Goal: Task Accomplishment & Management: Complete application form

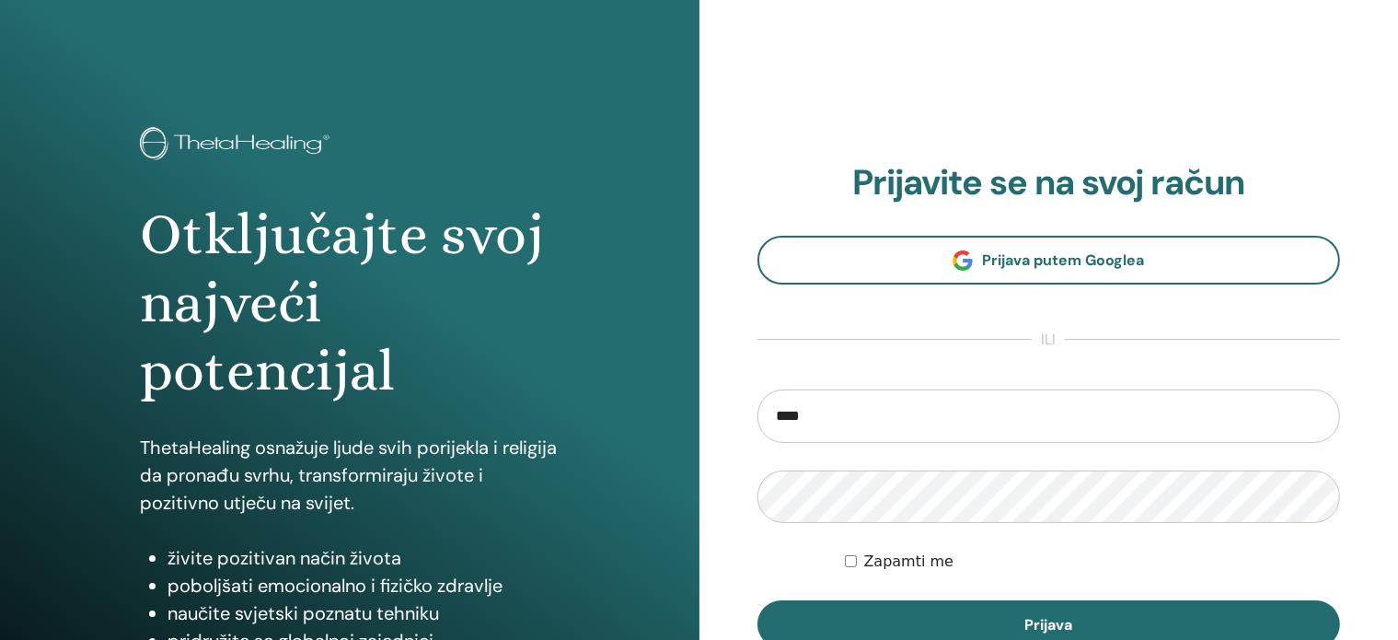
type input "**********"
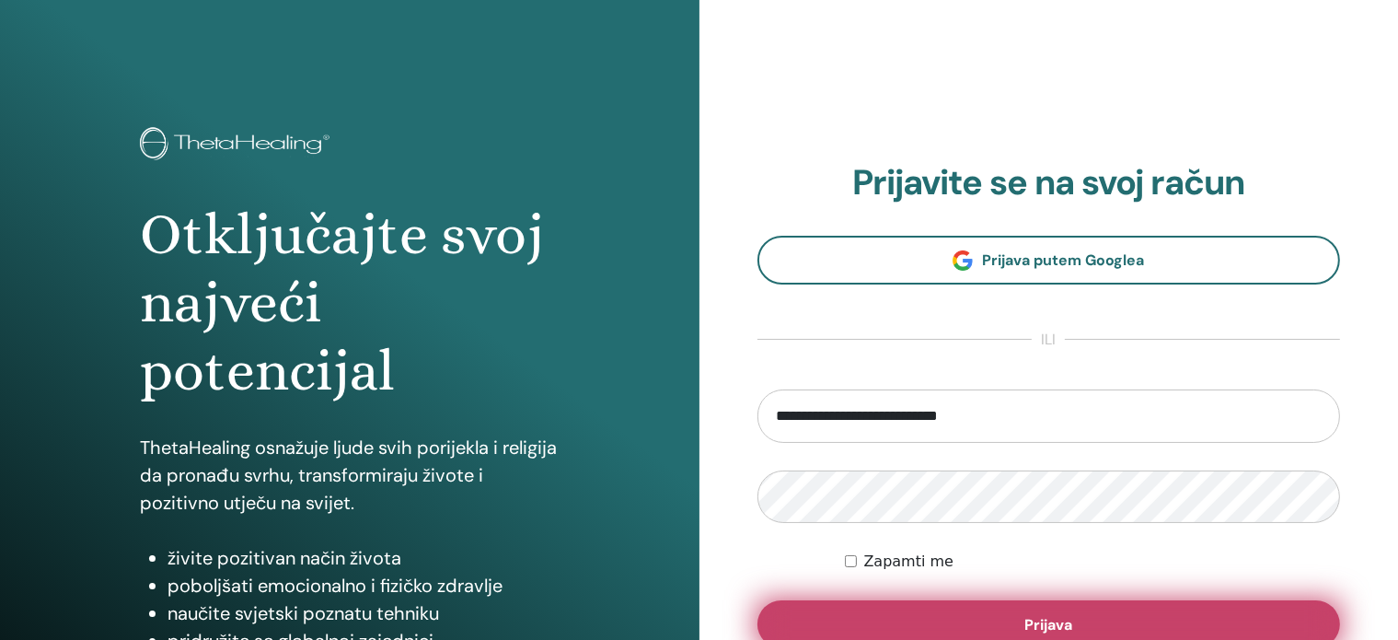
click at [953, 604] on button "Prijava" at bounding box center [1048, 624] width 583 height 48
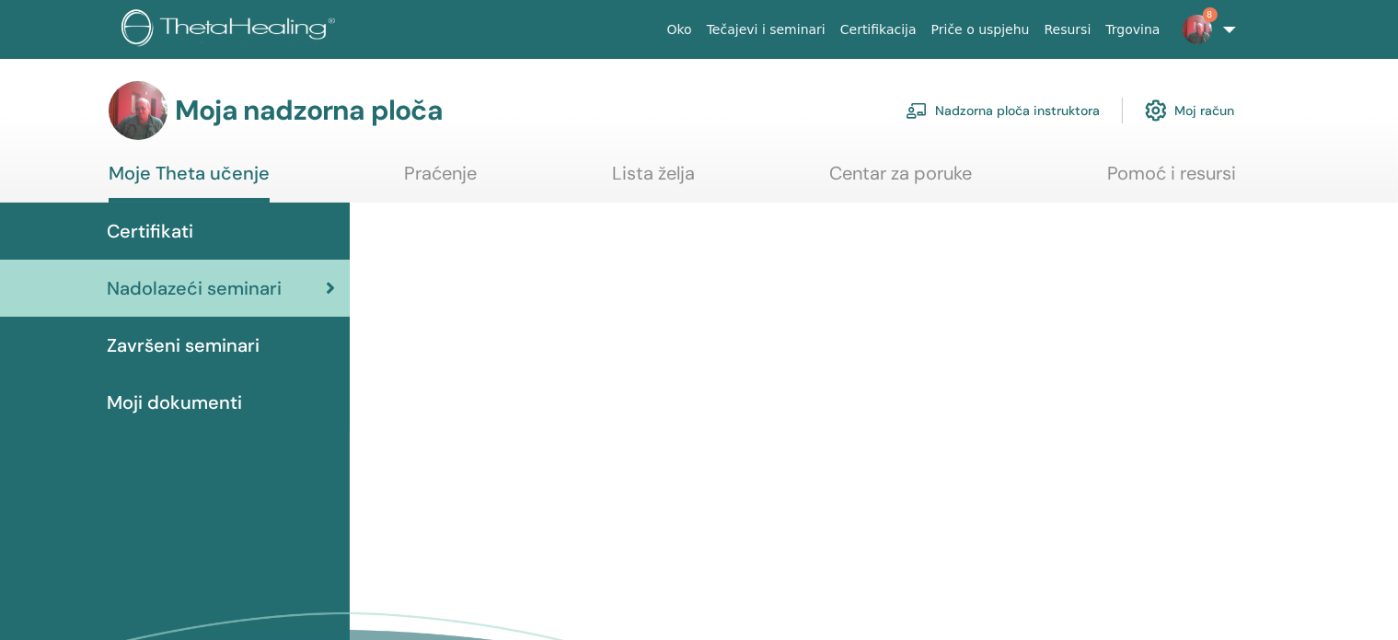
click at [1053, 110] on font "Nadzorna ploča instruktora" at bounding box center [1017, 111] width 165 height 17
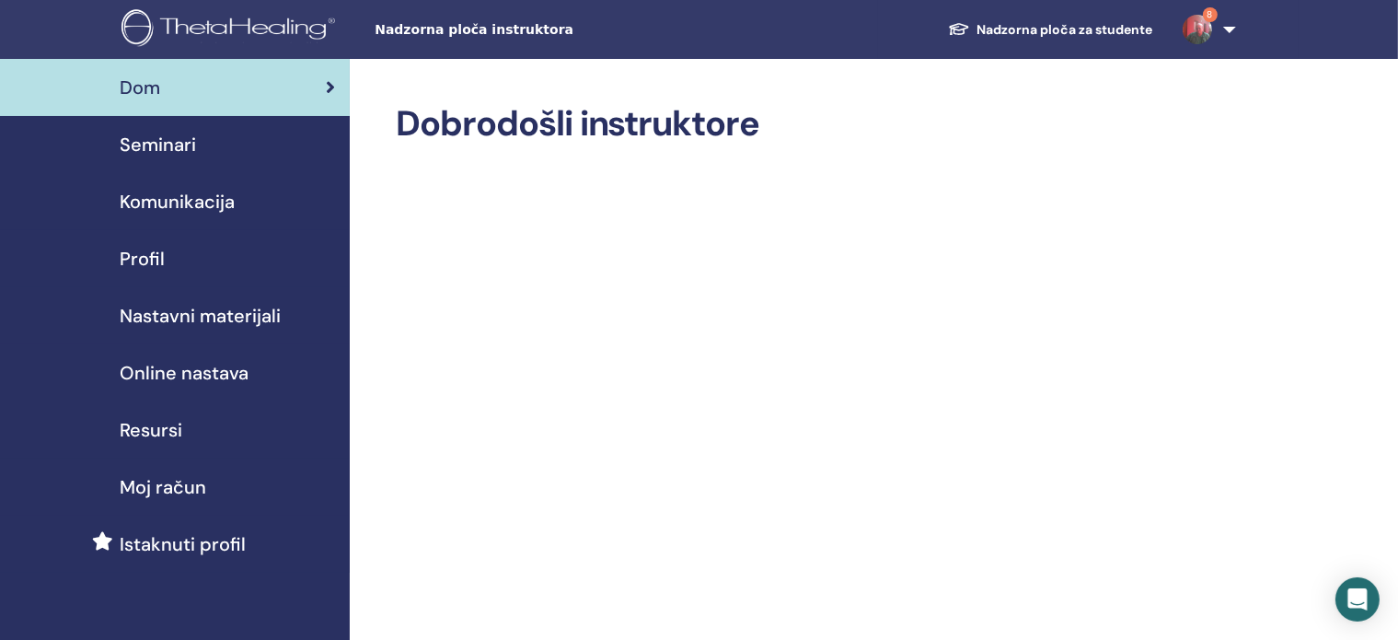
drag, startPoint x: 1100, startPoint y: 2, endPoint x: 1252, endPoint y: 207, distance: 255.3
click at [168, 142] on font "Seminari" at bounding box center [158, 145] width 76 height 24
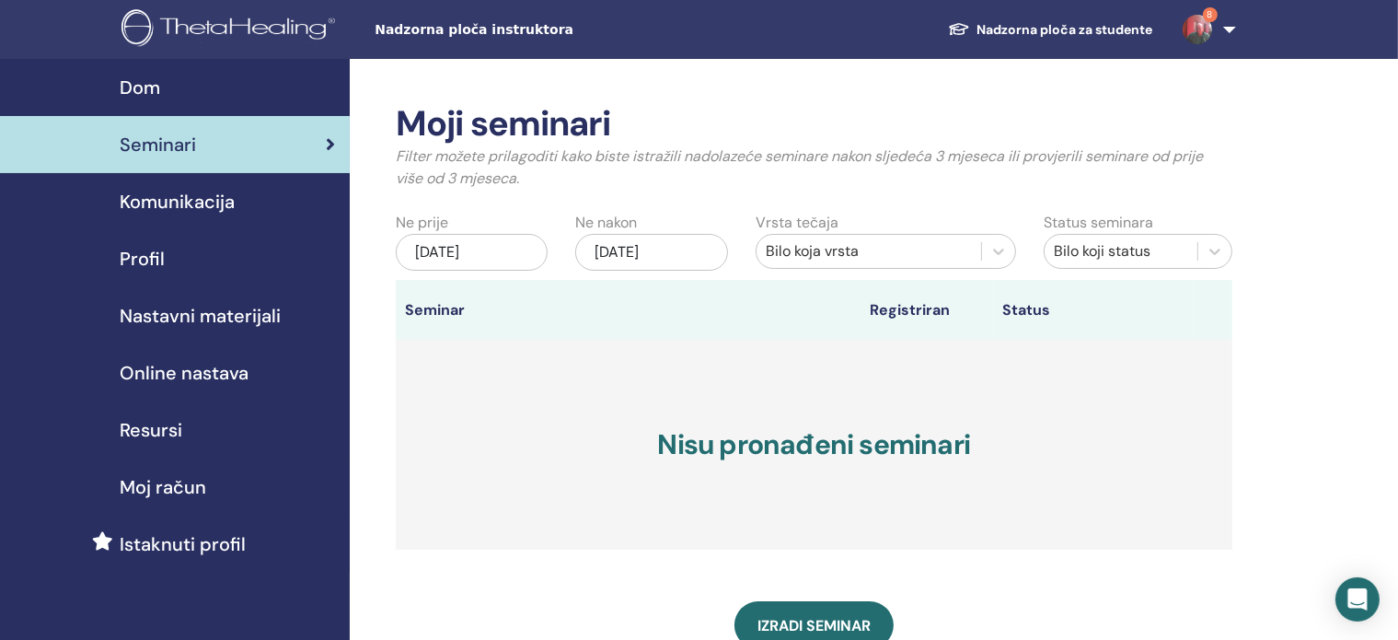
click at [346, 306] on link "Nastavni materijali" at bounding box center [175, 315] width 350 height 57
click at [357, 313] on div "Moji seminari Filter možete prilagoditi kako biste istražili nadolazeće seminar…" at bounding box center [874, 559] width 1048 height 1001
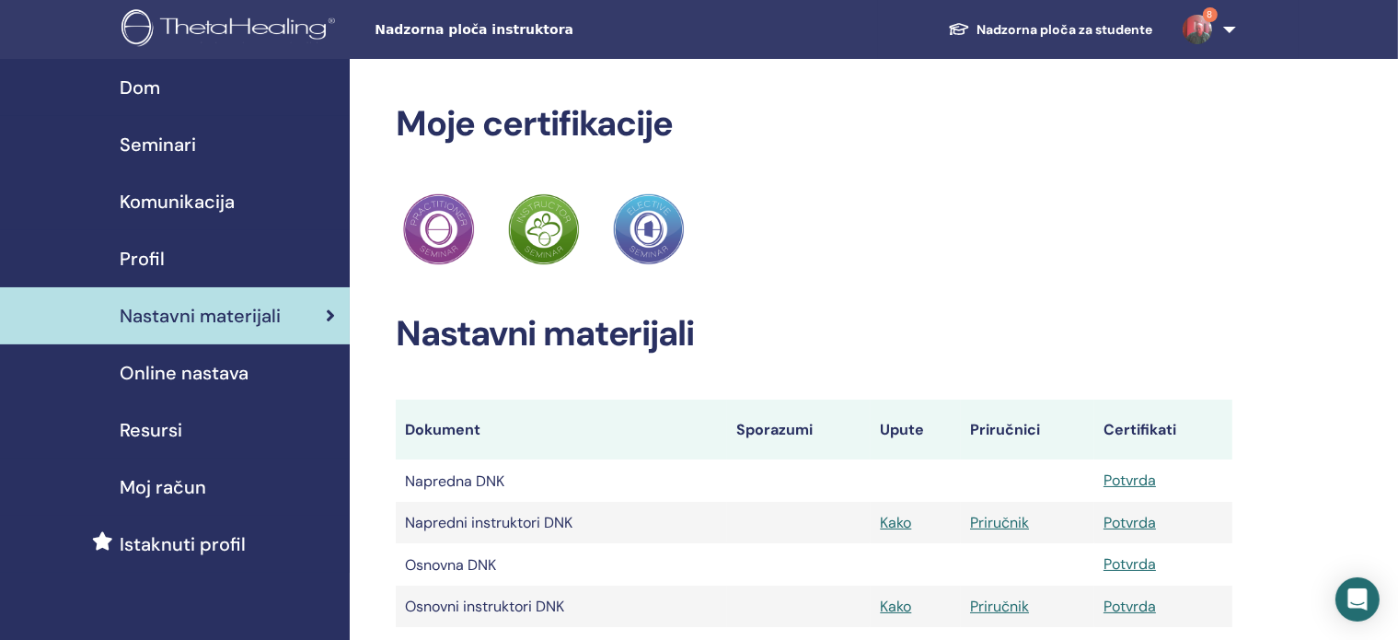
click at [179, 148] on font "Seminari" at bounding box center [158, 145] width 76 height 24
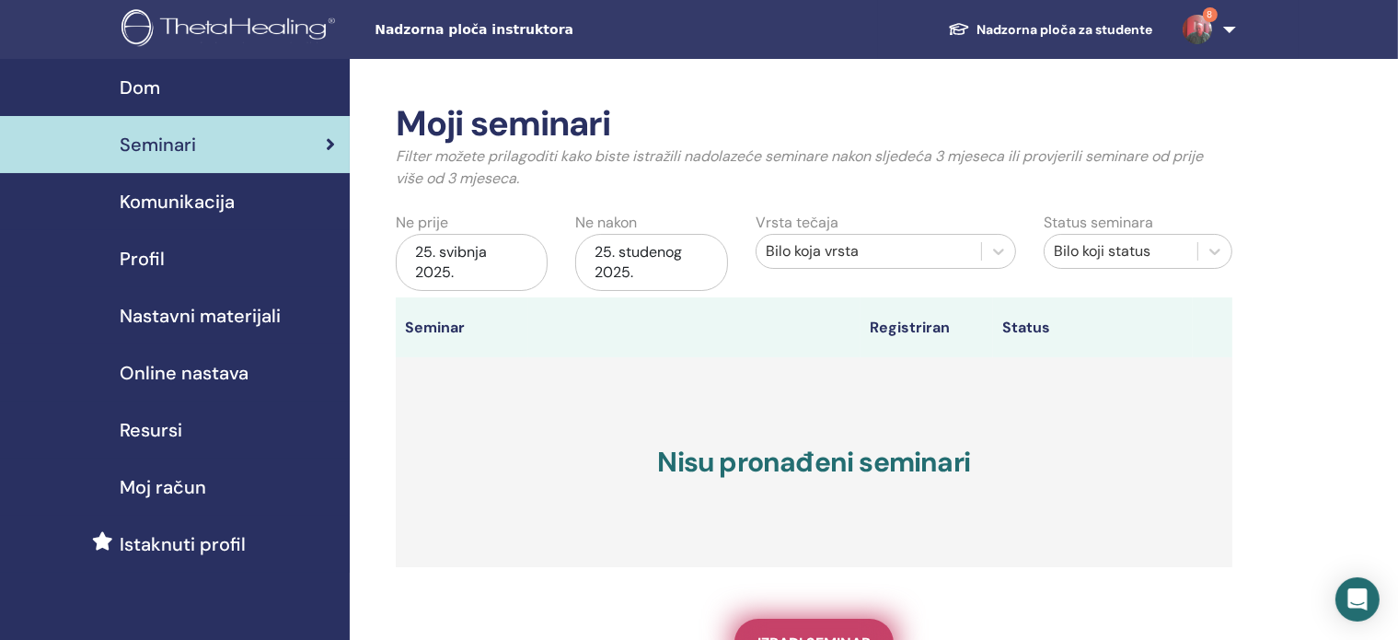
click at [832, 628] on link "Izradi seminar" at bounding box center [813, 642] width 159 height 48
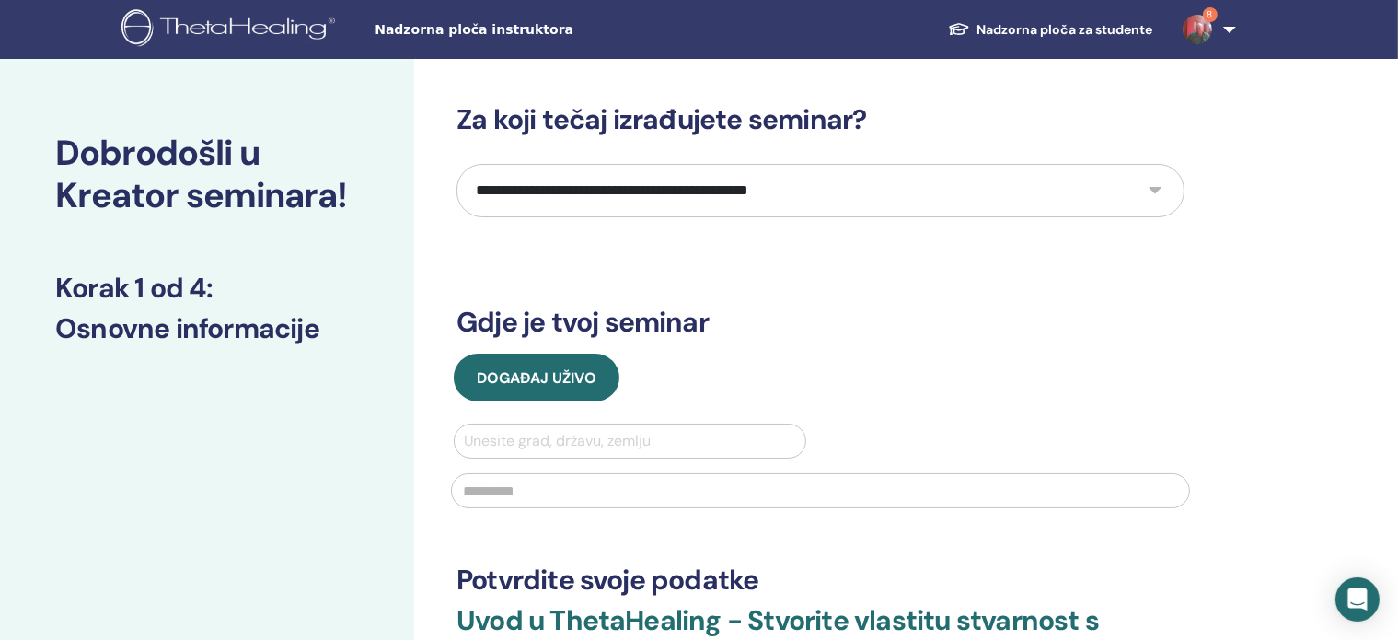
click at [1155, 187] on select "**********" at bounding box center [820, 190] width 728 height 53
select select "*"
click at [456, 164] on select "**********" at bounding box center [820, 190] width 728 height 53
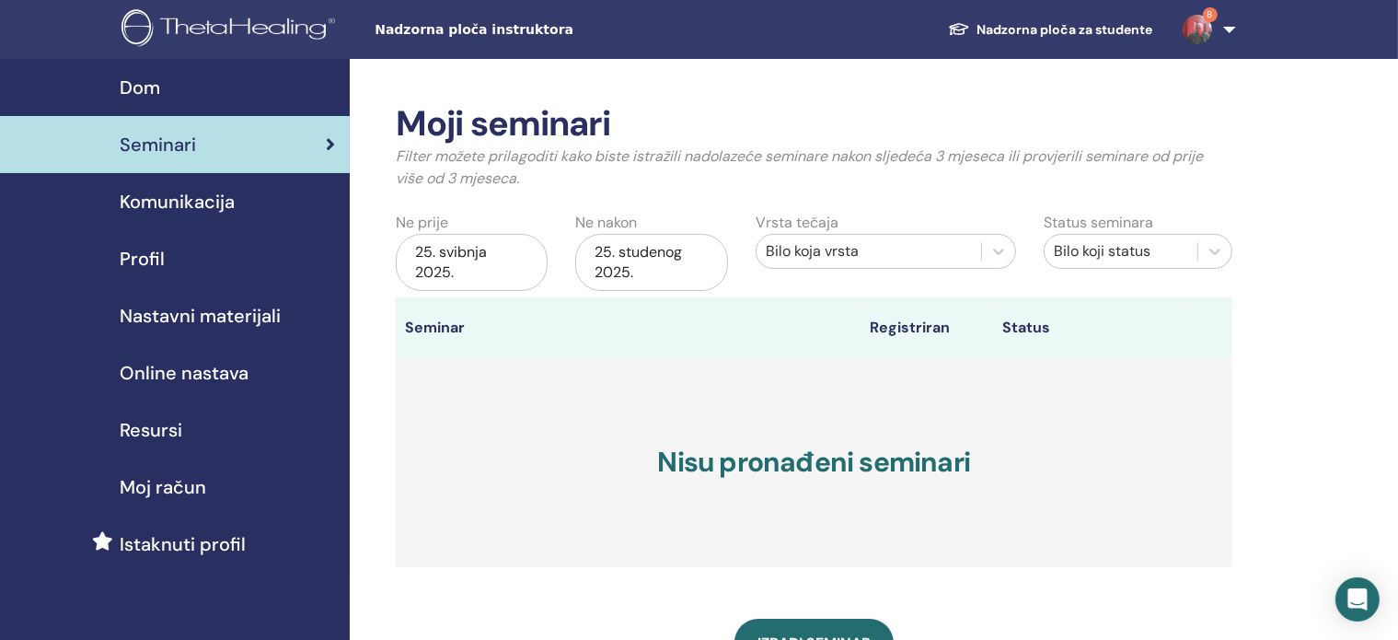
click at [173, 371] on font "Online nastava" at bounding box center [184, 373] width 129 height 24
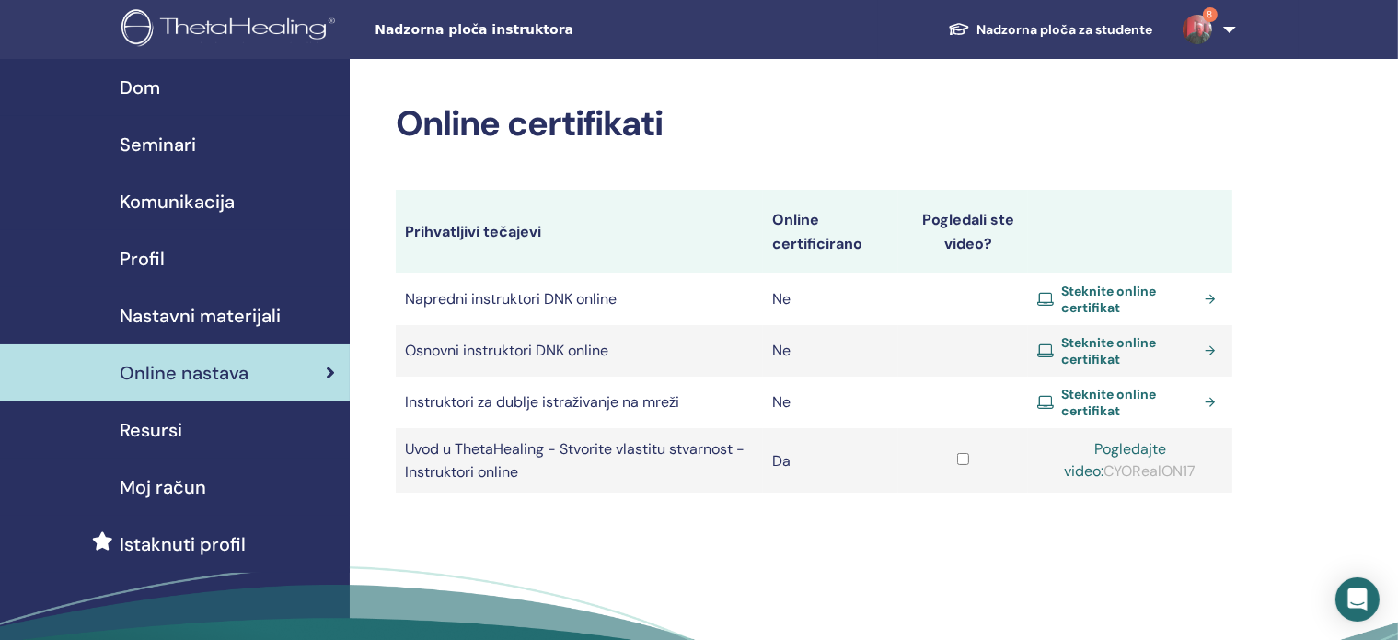
click at [1211, 292] on link "Steknite online certifikat" at bounding box center [1130, 299] width 186 height 33
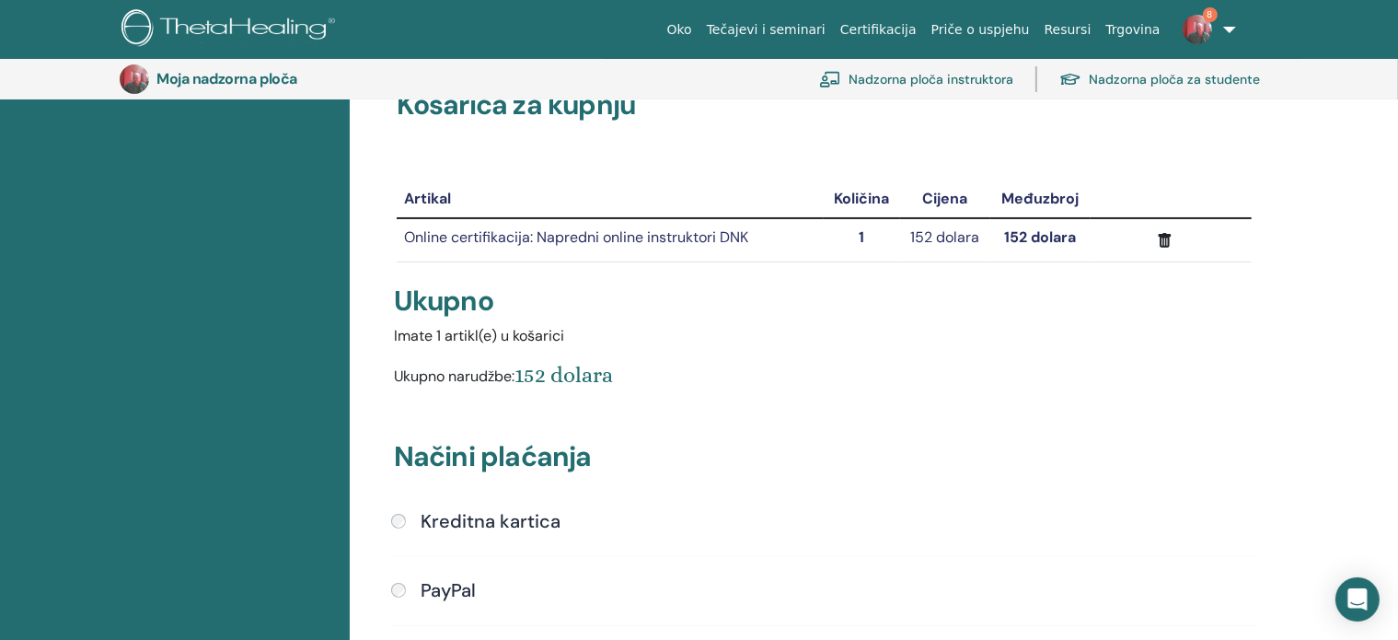
scroll to position [77, 0]
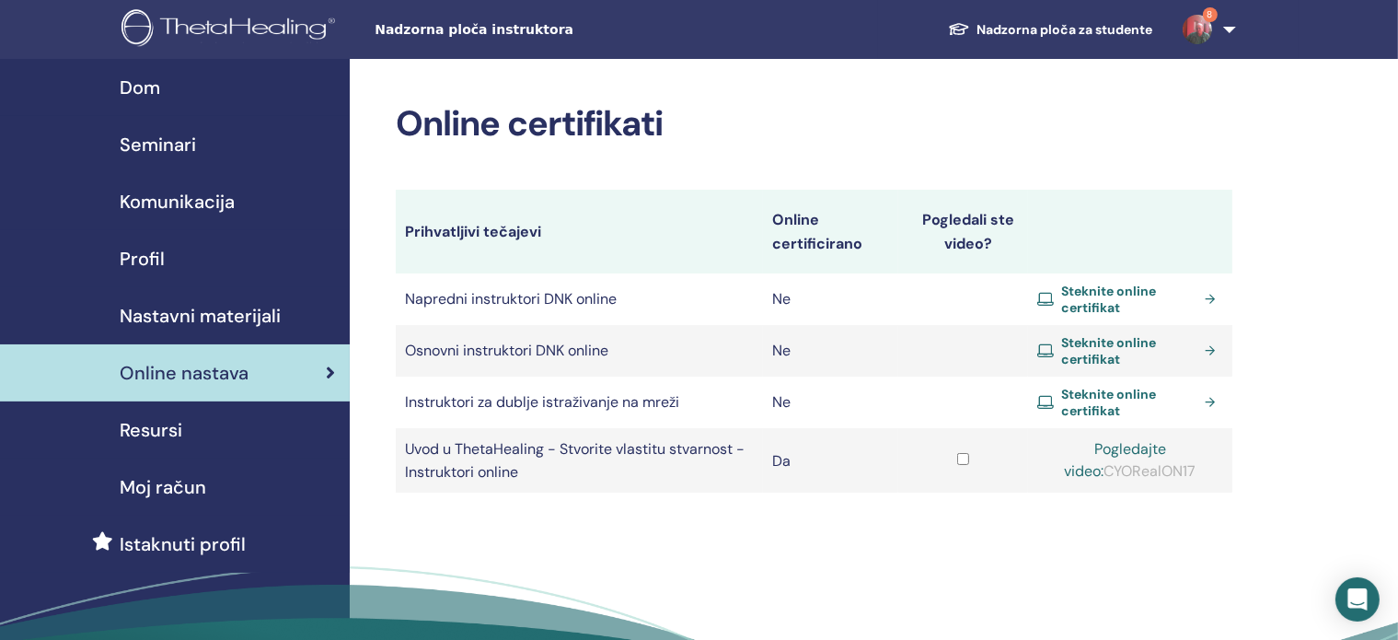
click at [1206, 302] on link "Steknite online certifikat" at bounding box center [1130, 299] width 186 height 33
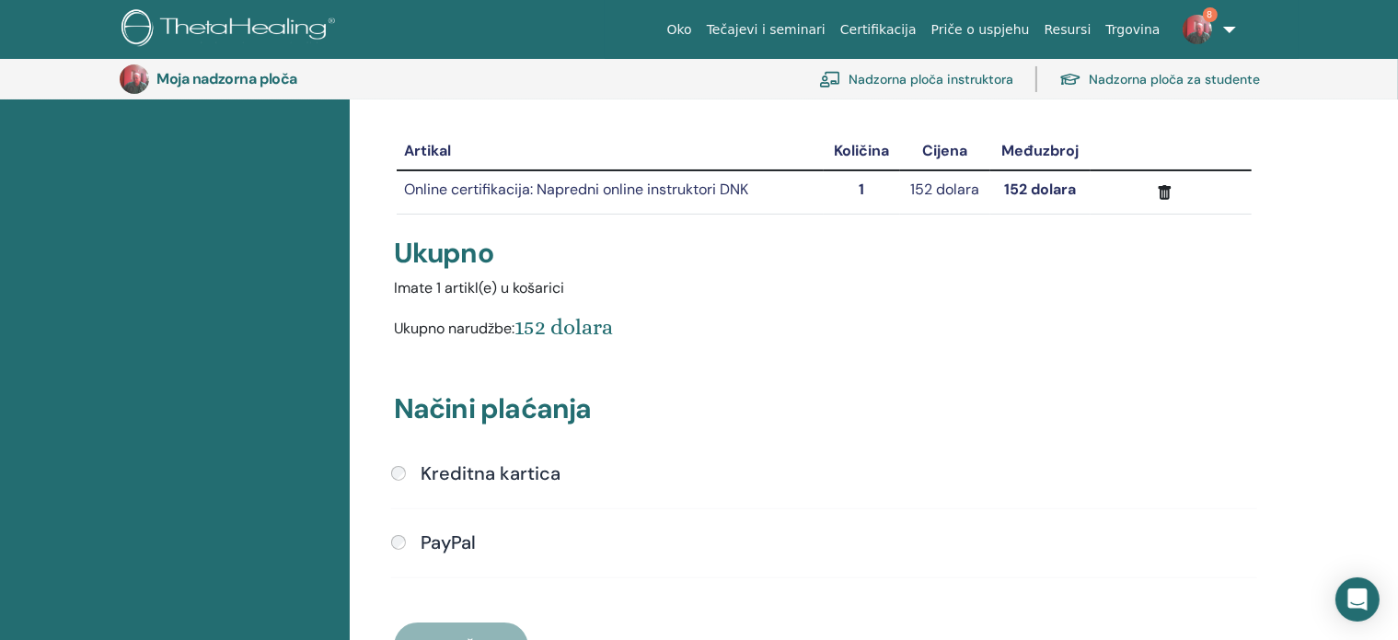
scroll to position [188, 0]
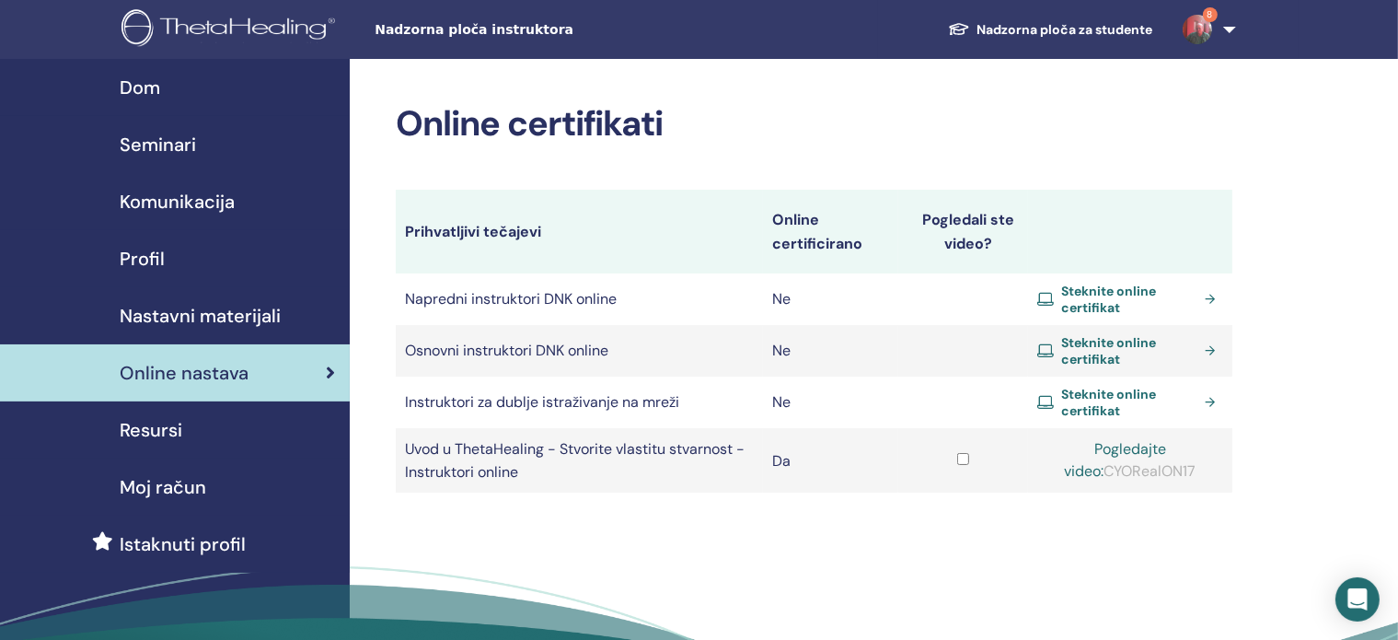
click at [167, 140] on font "Seminari" at bounding box center [158, 145] width 76 height 24
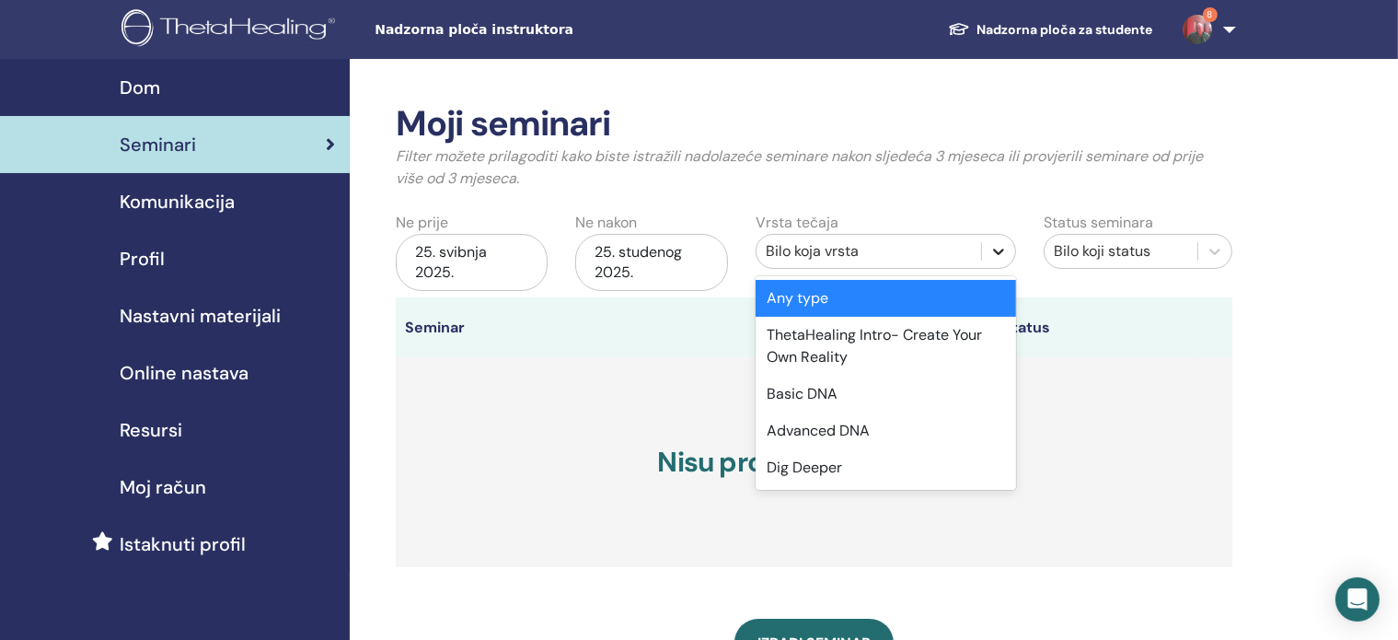
click at [994, 248] on icon at bounding box center [998, 251] width 18 height 18
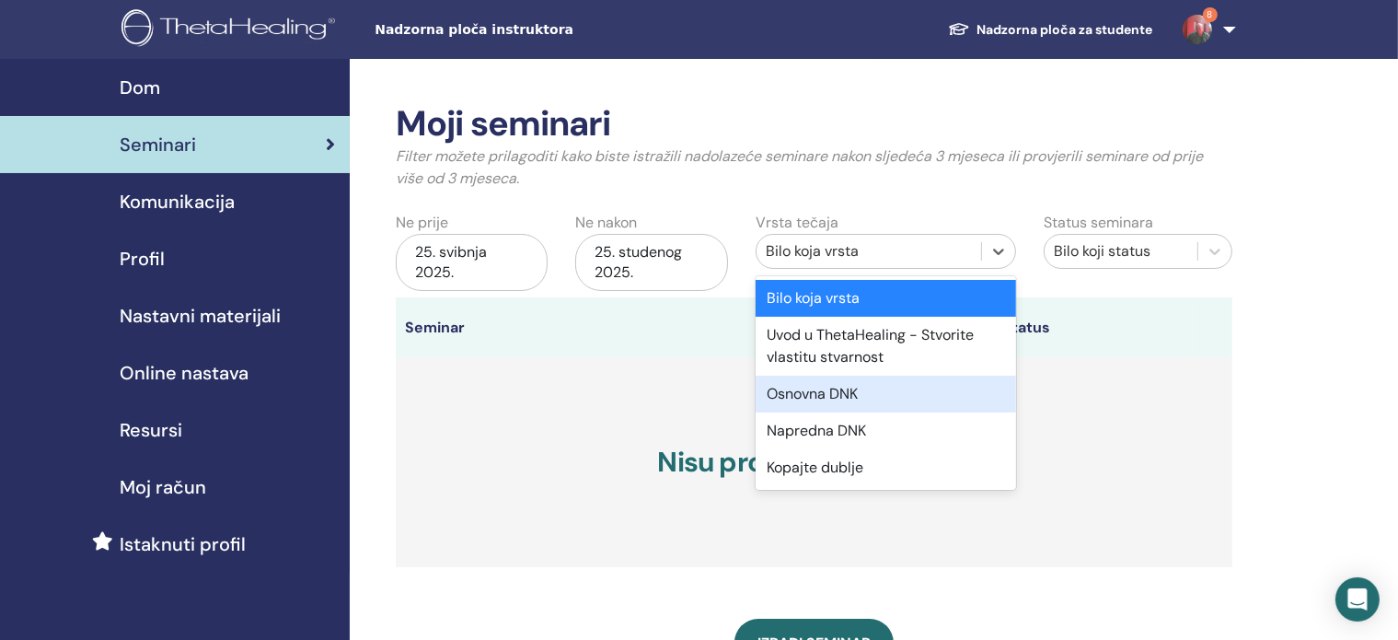
click at [783, 397] on font "Osnovna DNK" at bounding box center [812, 393] width 91 height 19
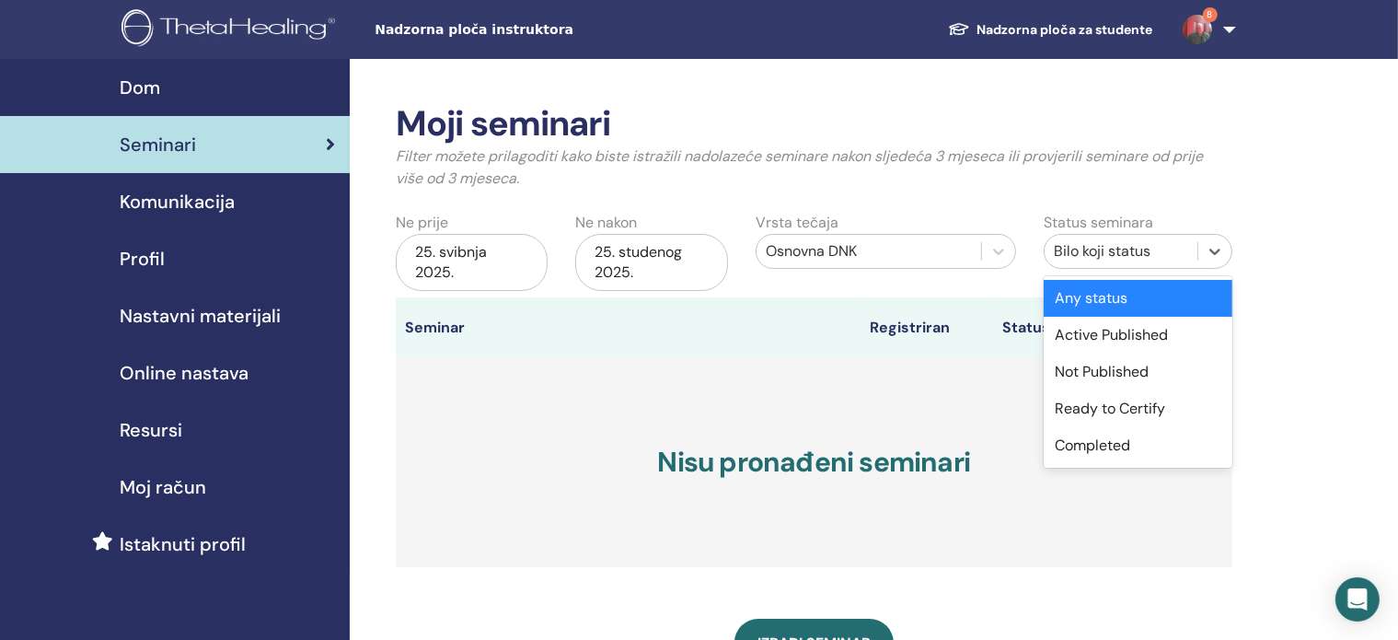
click at [1194, 250] on div "Bilo koji status" at bounding box center [1121, 251] width 153 height 29
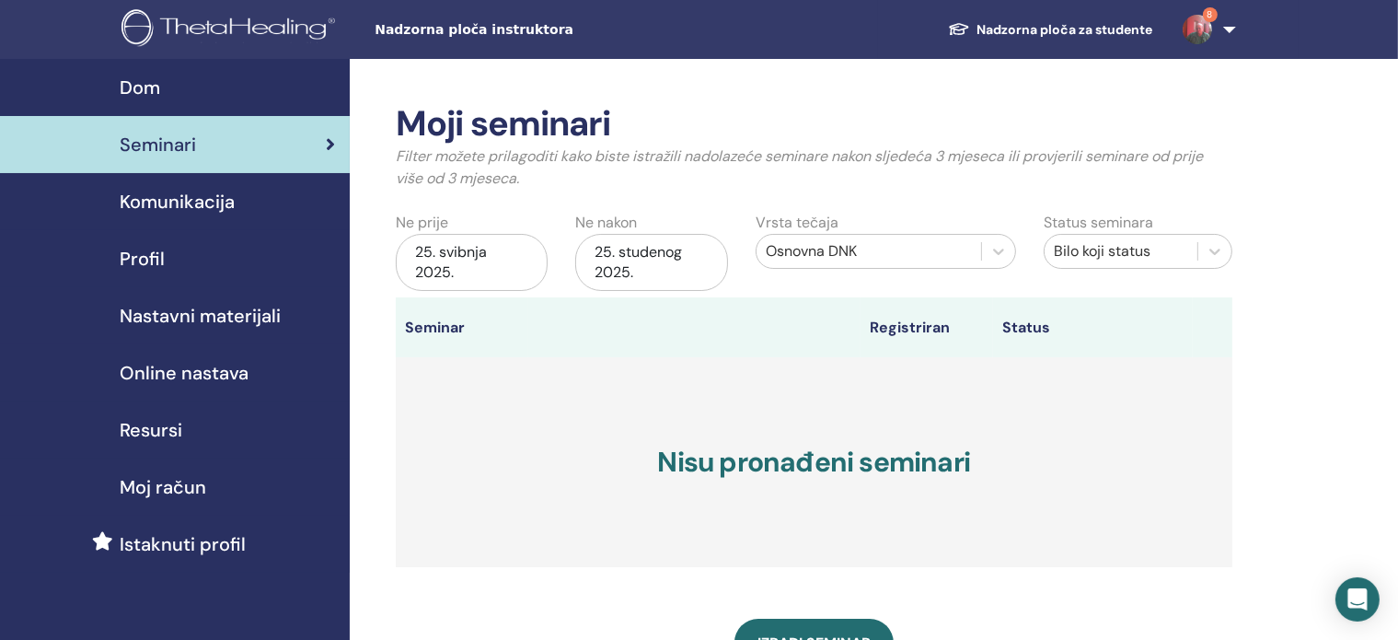
click at [701, 330] on th at bounding box center [694, 327] width 332 height 60
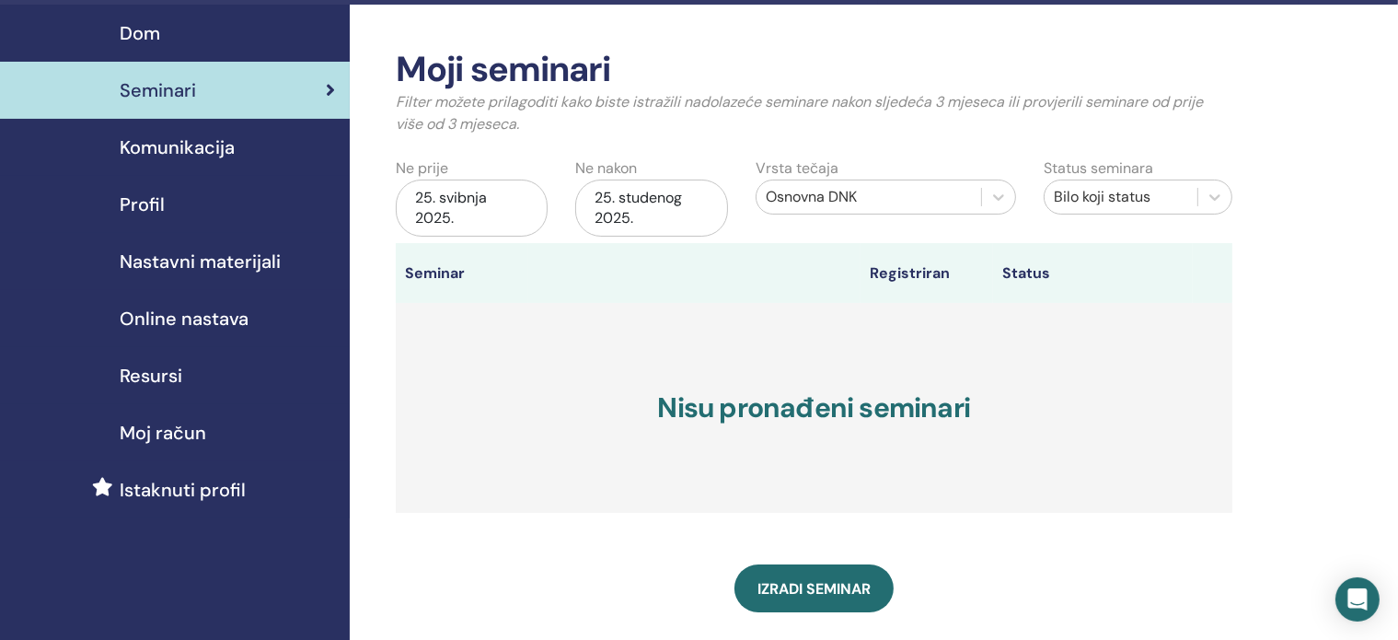
scroll to position [55, 0]
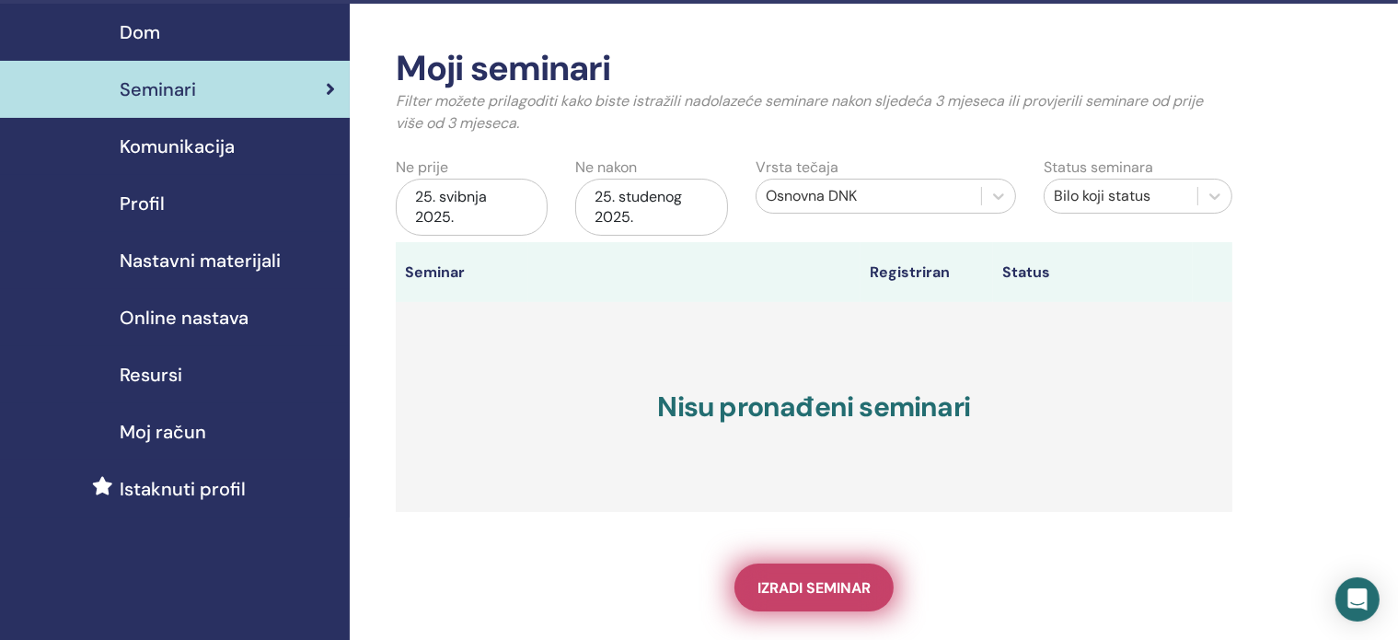
click at [809, 582] on font "Izradi seminar" at bounding box center [813, 587] width 113 height 19
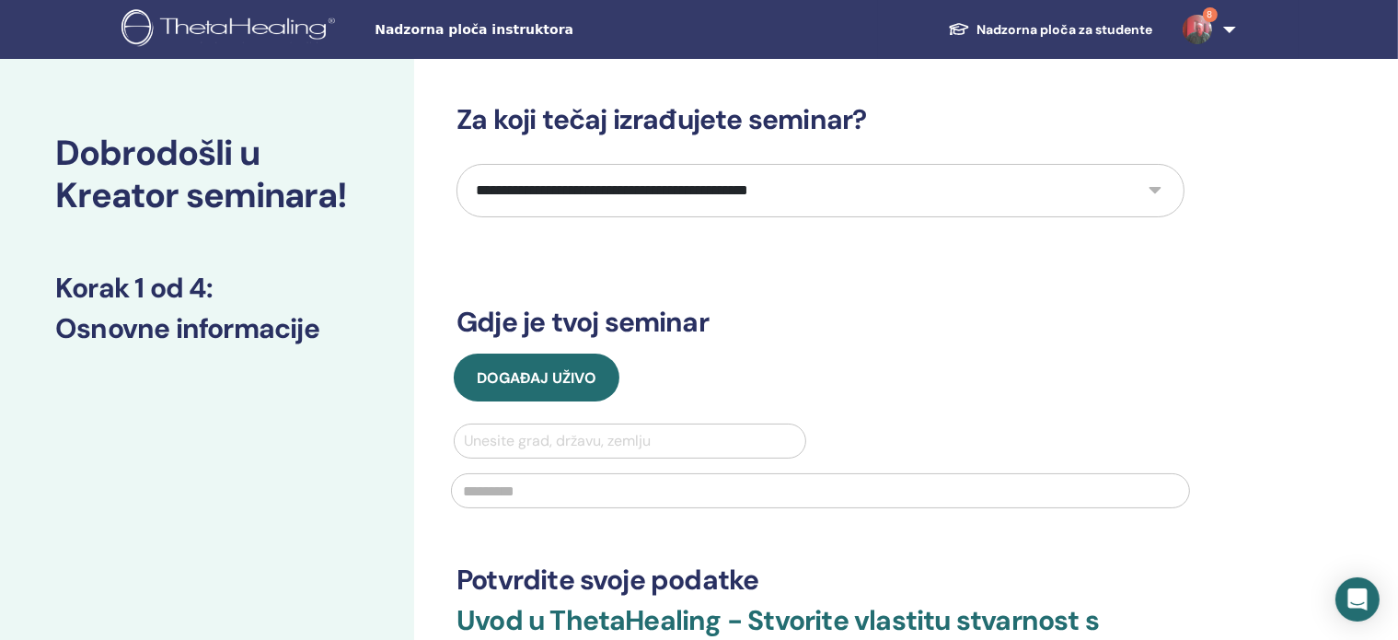
click at [1140, 190] on select "**********" at bounding box center [820, 190] width 728 height 53
select select "*"
click at [456, 164] on select "**********" at bounding box center [820, 190] width 728 height 53
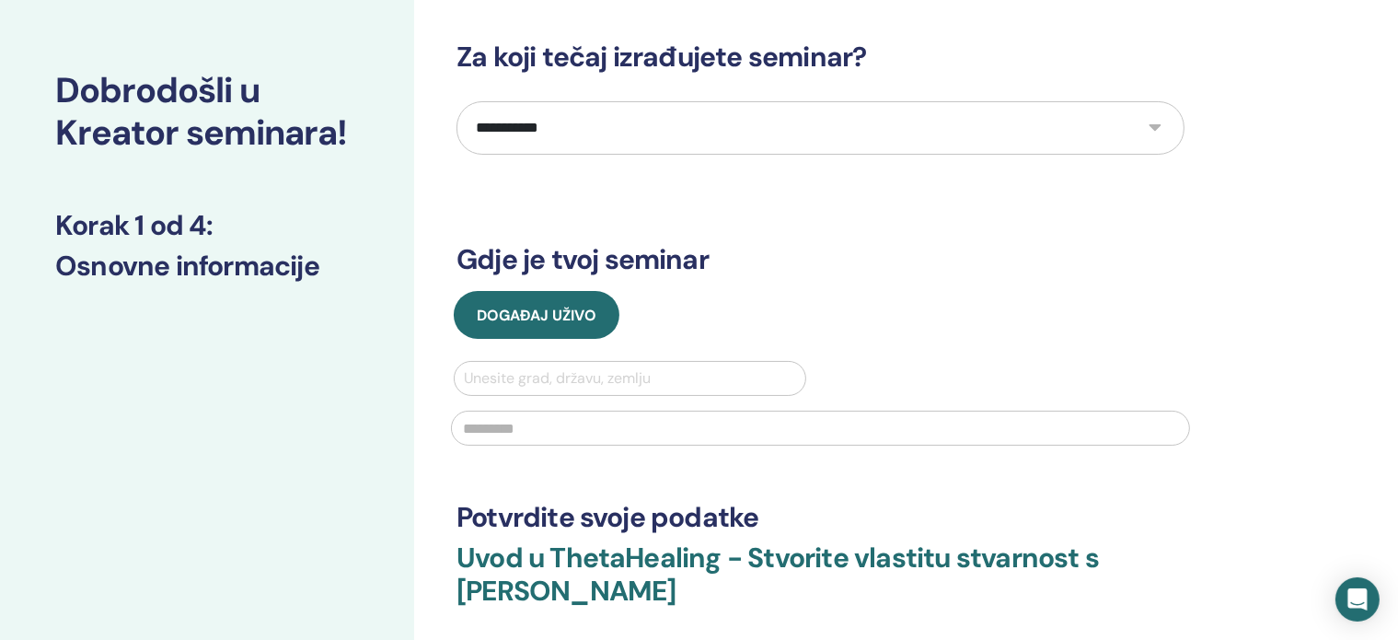
scroll to position [70, 0]
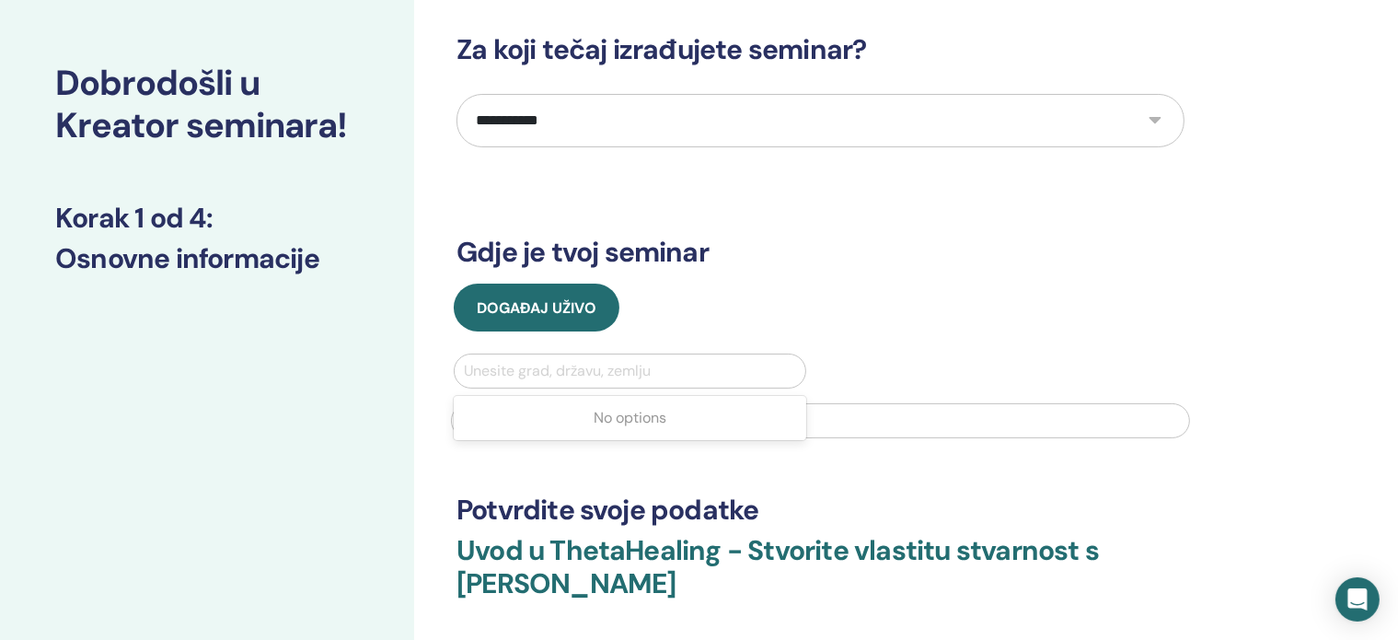
click at [538, 358] on div at bounding box center [630, 371] width 332 height 26
click at [634, 373] on div at bounding box center [630, 371] width 332 height 26
type input "*"
click at [634, 373] on div "*" at bounding box center [611, 371] width 295 height 26
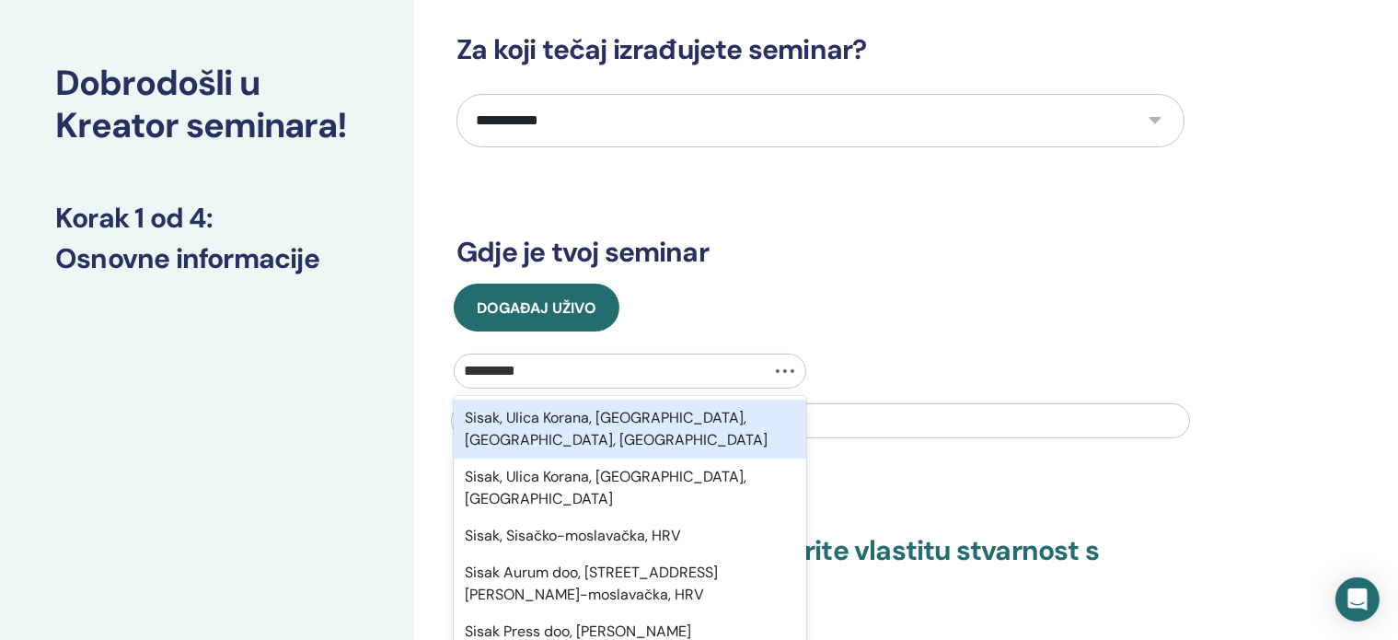
type input "**********"
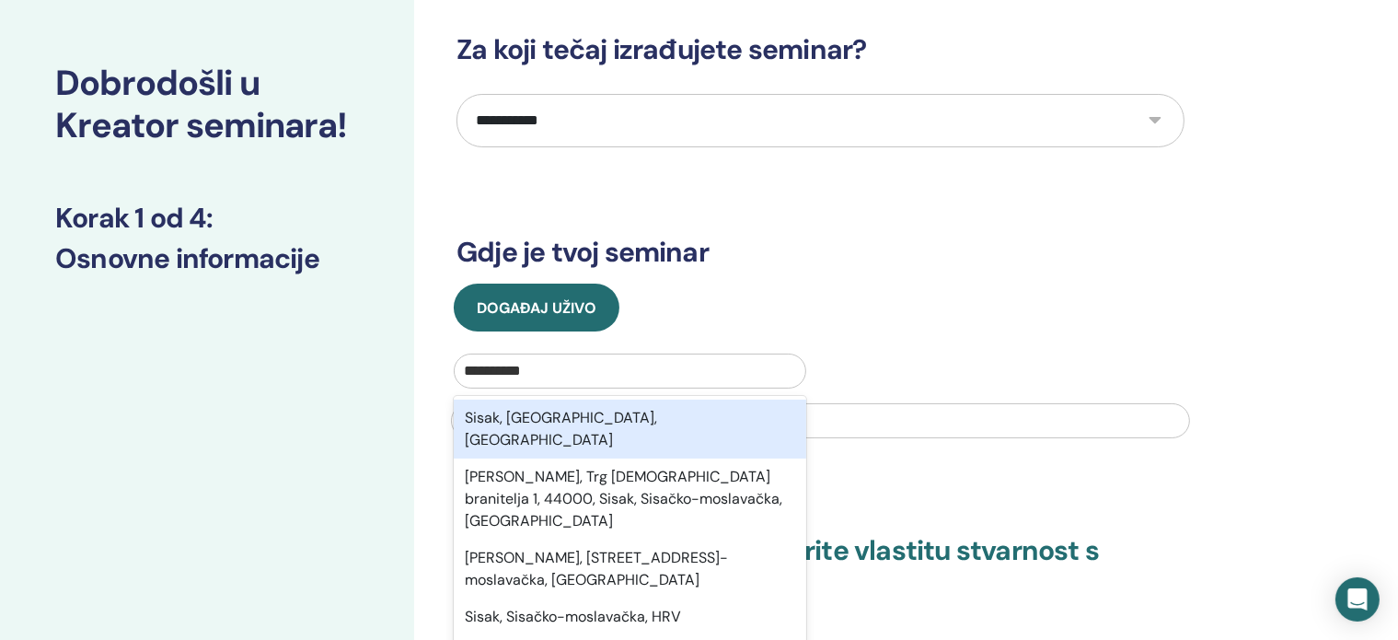
click at [657, 418] on font "Sisak, [GEOGRAPHIC_DATA], [GEOGRAPHIC_DATA]" at bounding box center [561, 428] width 192 height 41
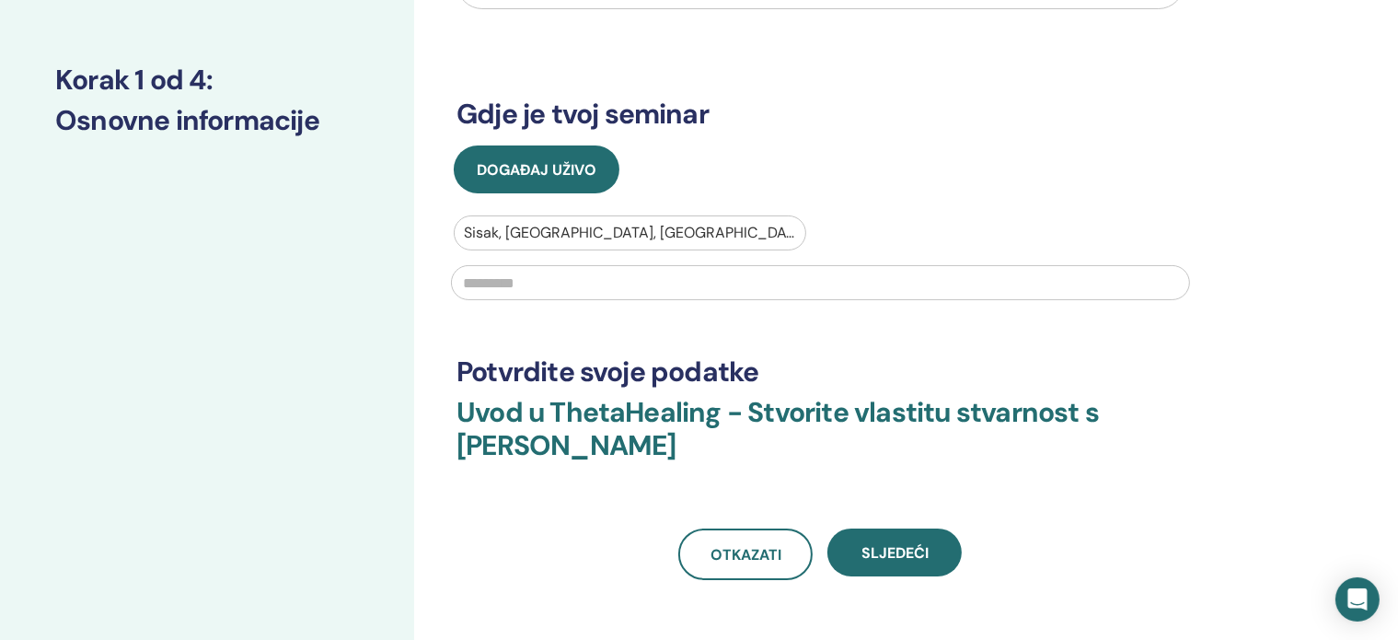
scroll to position [209, 0]
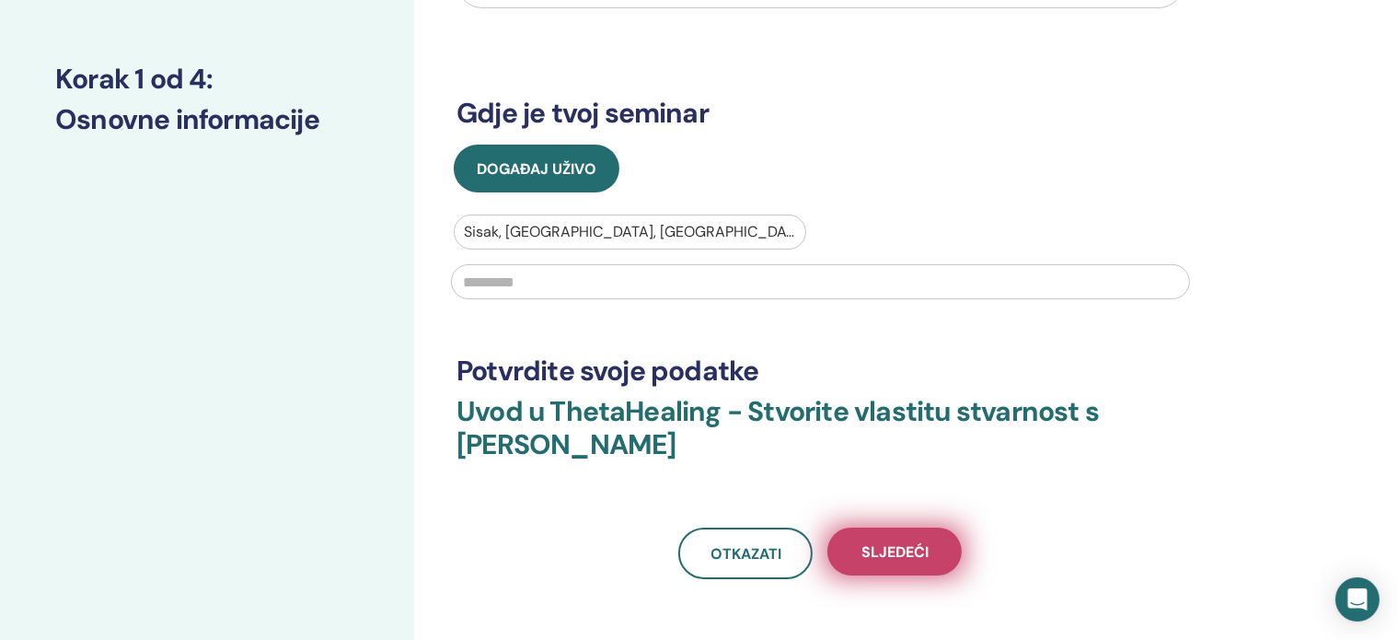
click at [898, 551] on font "Sljedeći" at bounding box center [894, 551] width 67 height 19
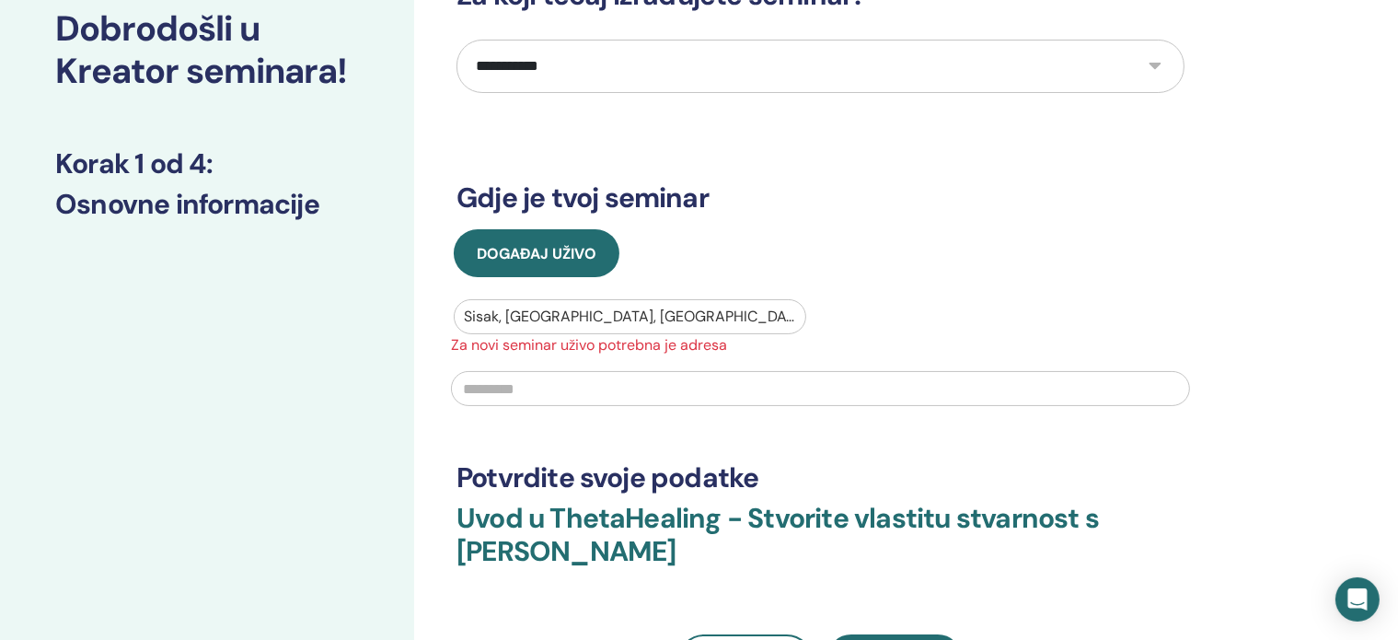
scroll to position [117, 0]
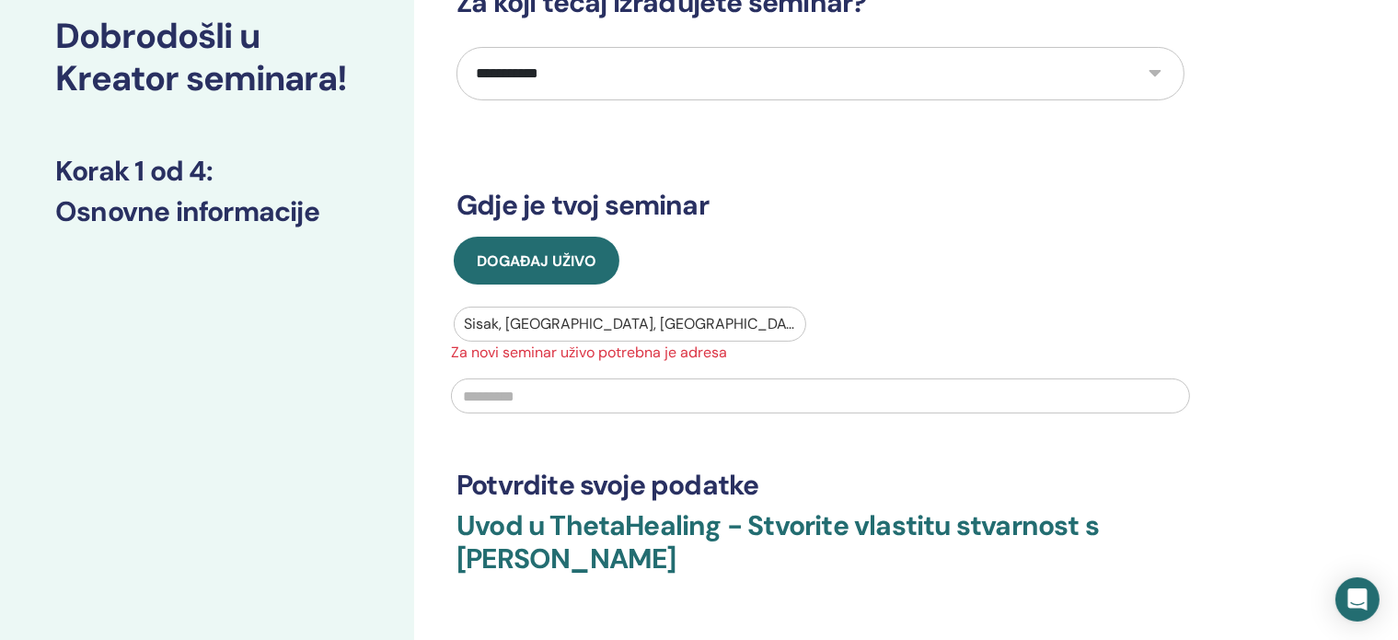
click at [629, 391] on input "text" at bounding box center [820, 395] width 739 height 35
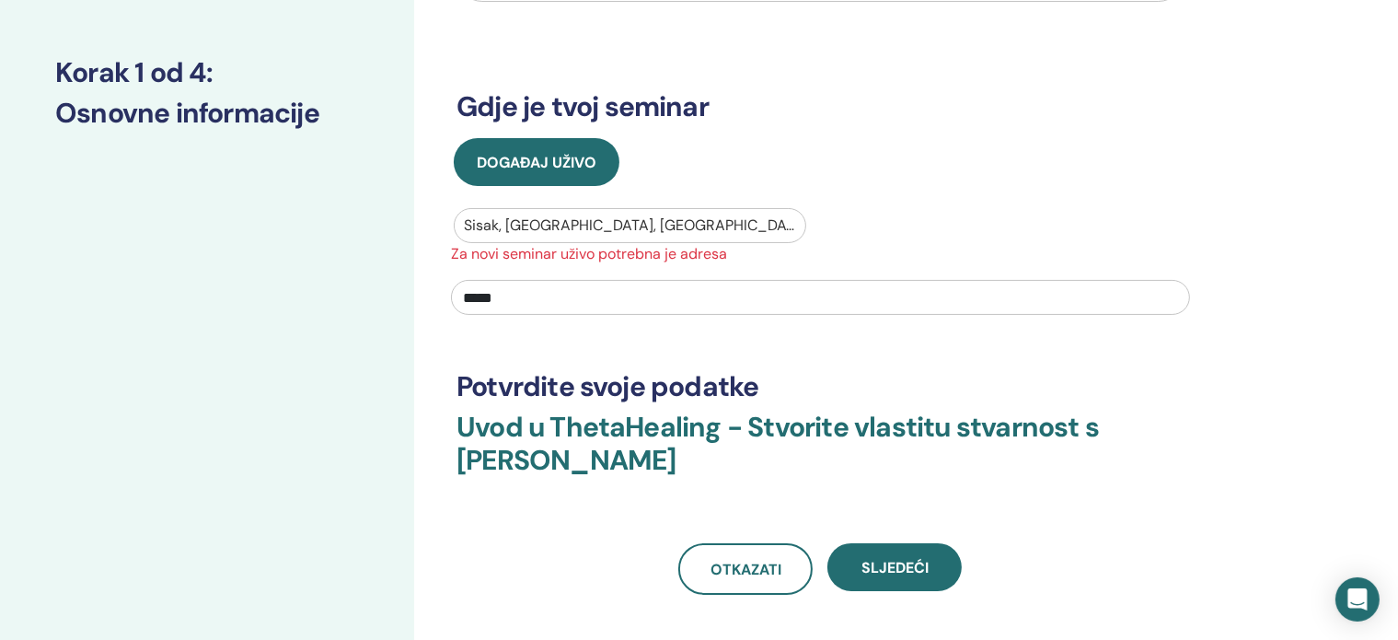
scroll to position [231, 0]
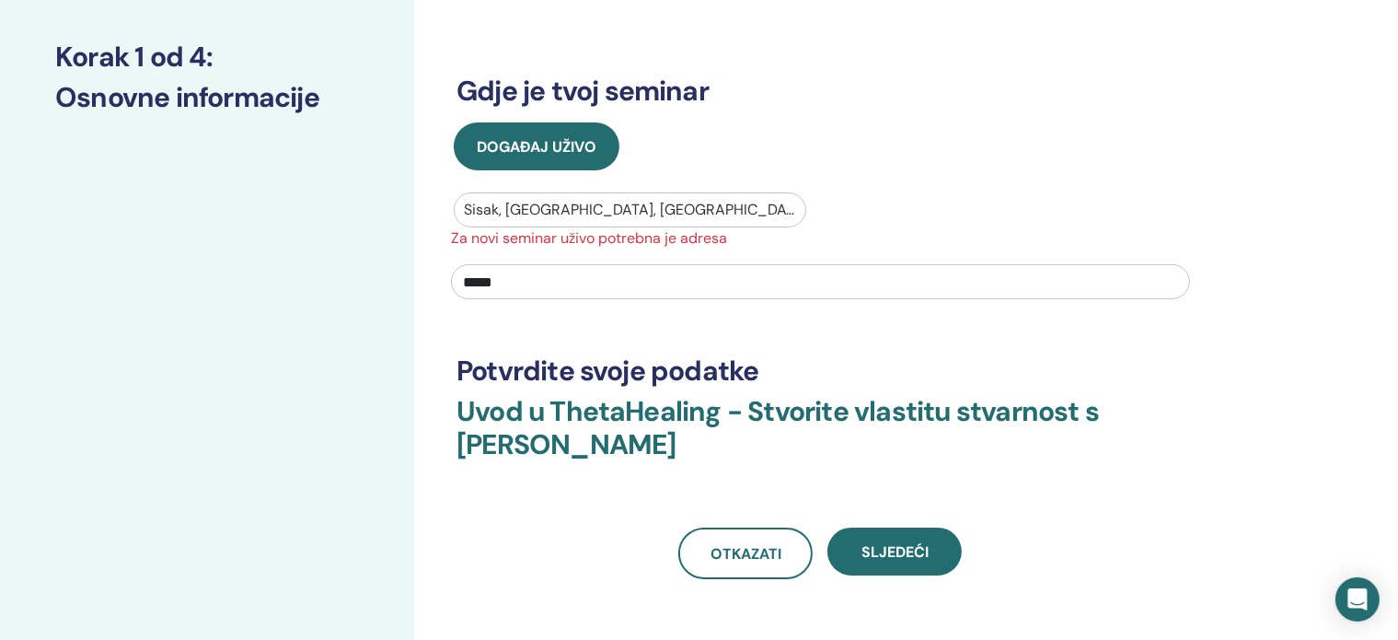
type input "*****"
click at [663, 480] on h3 "Uvod u ThetaHealing - Stvorite vlastitu stvarnost s [PERSON_NAME]" at bounding box center [820, 439] width 728 height 88
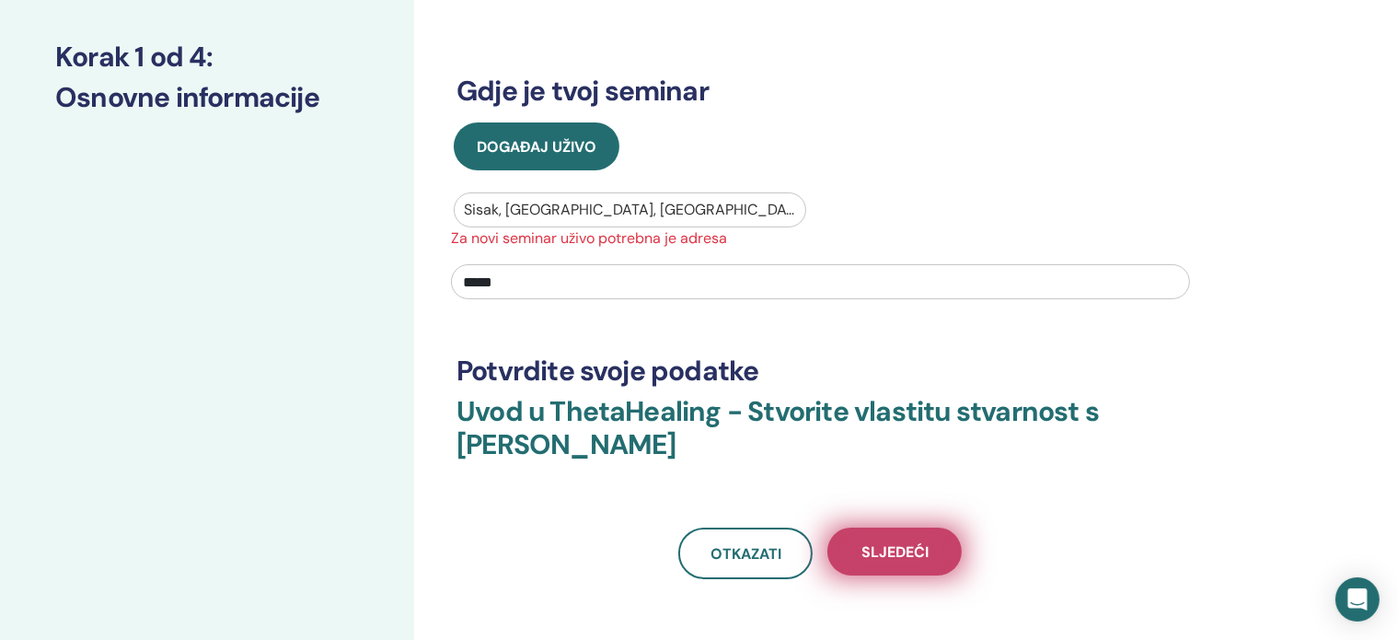
click at [884, 538] on button "Sljedeći" at bounding box center [894, 551] width 134 height 48
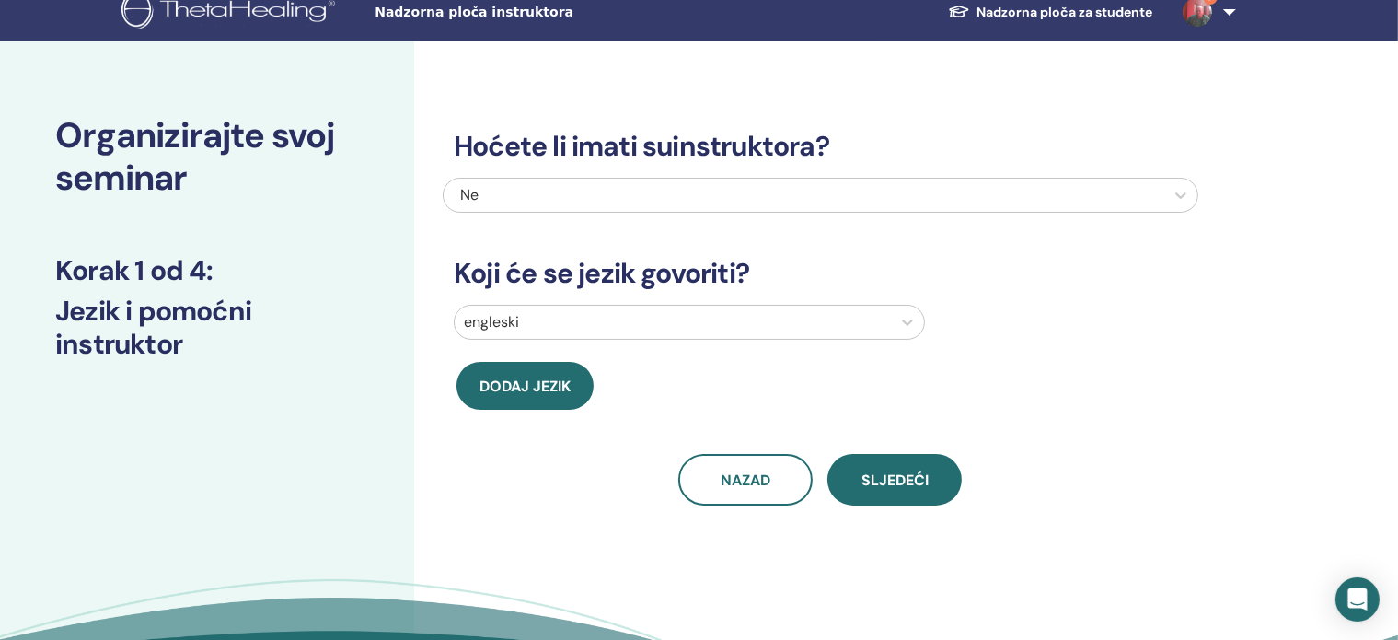
scroll to position [13, 0]
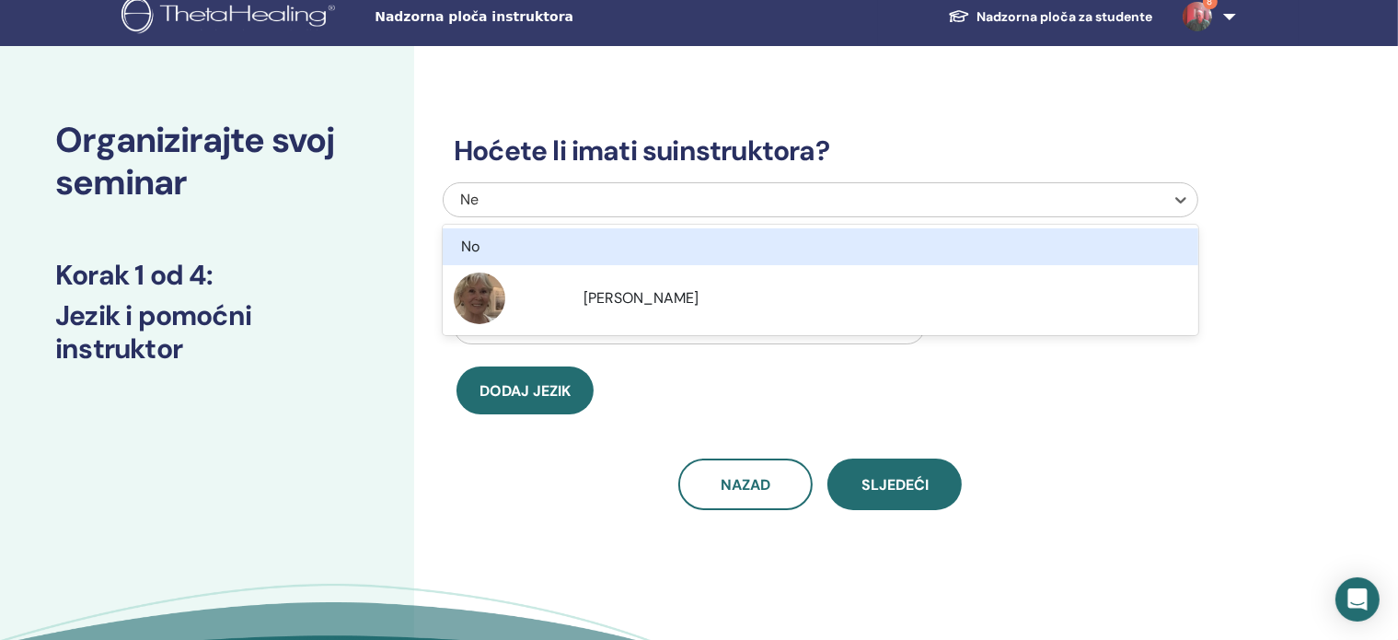
click at [1119, 198] on div at bounding box center [804, 200] width 702 height 26
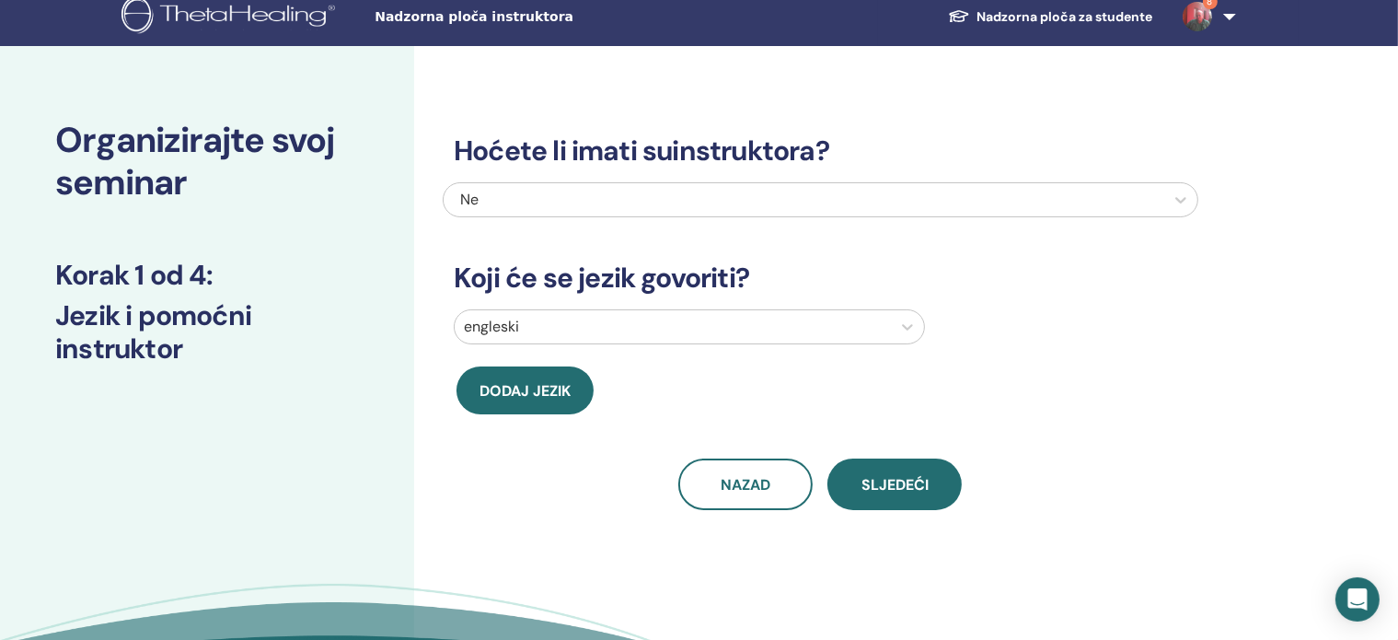
click at [673, 399] on div "Dodaj jezik" at bounding box center [631, 390] width 377 height 48
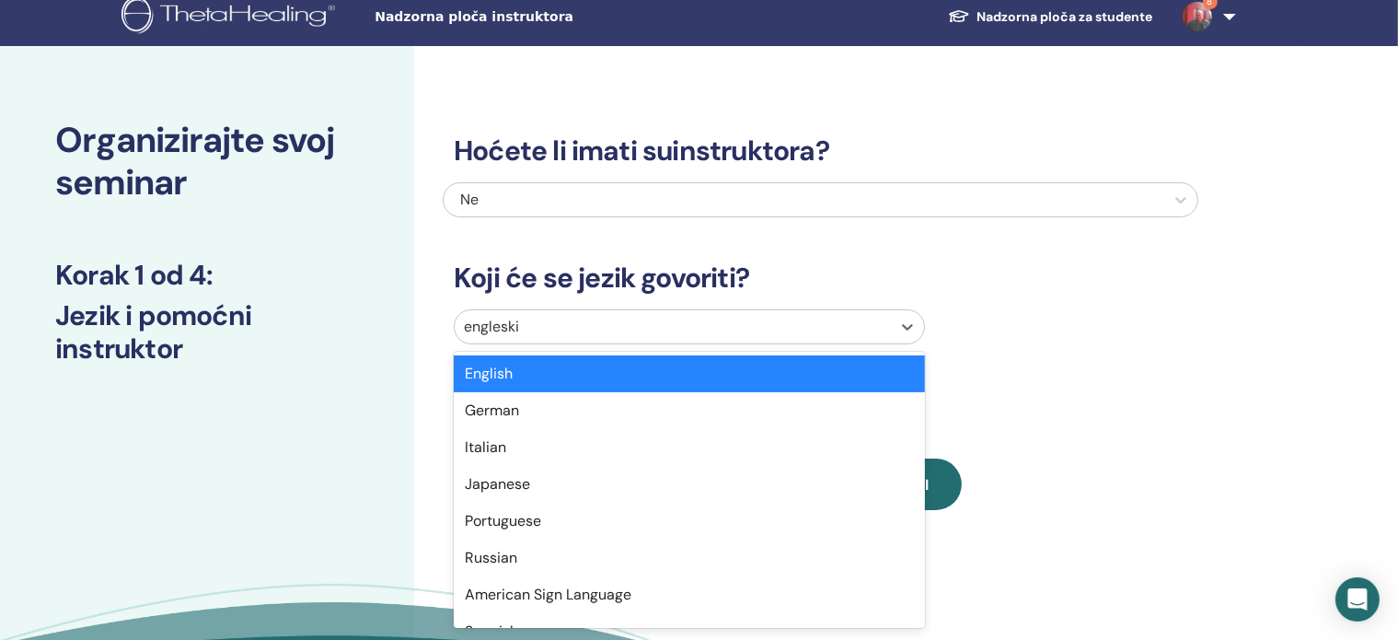
click at [696, 323] on div at bounding box center [673, 327] width 418 height 26
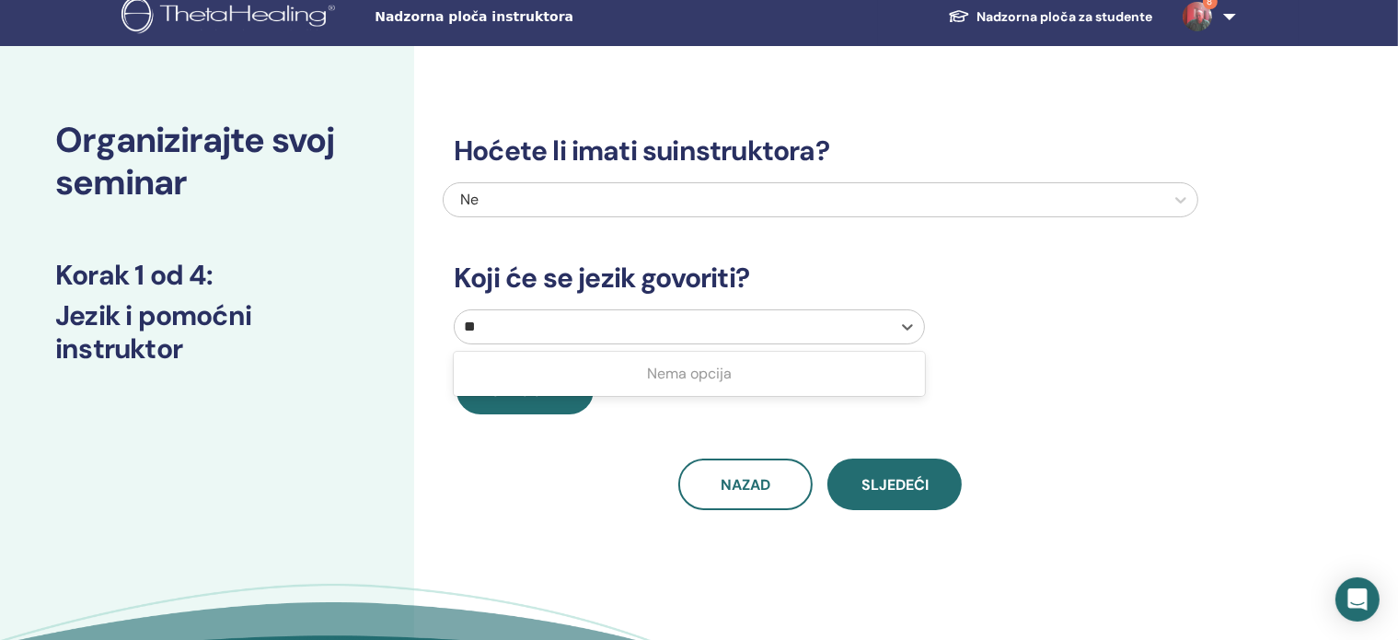
type input "*"
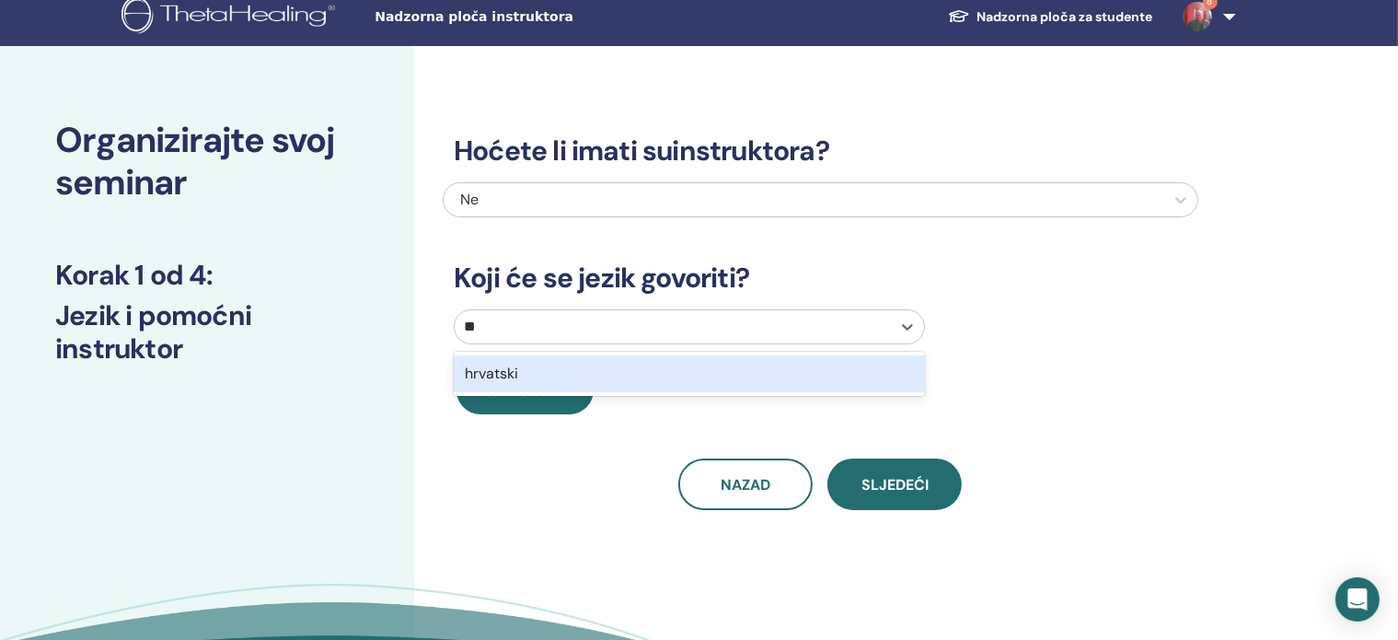
type input "***"
click at [503, 372] on font "hrvatski" at bounding box center [491, 373] width 53 height 19
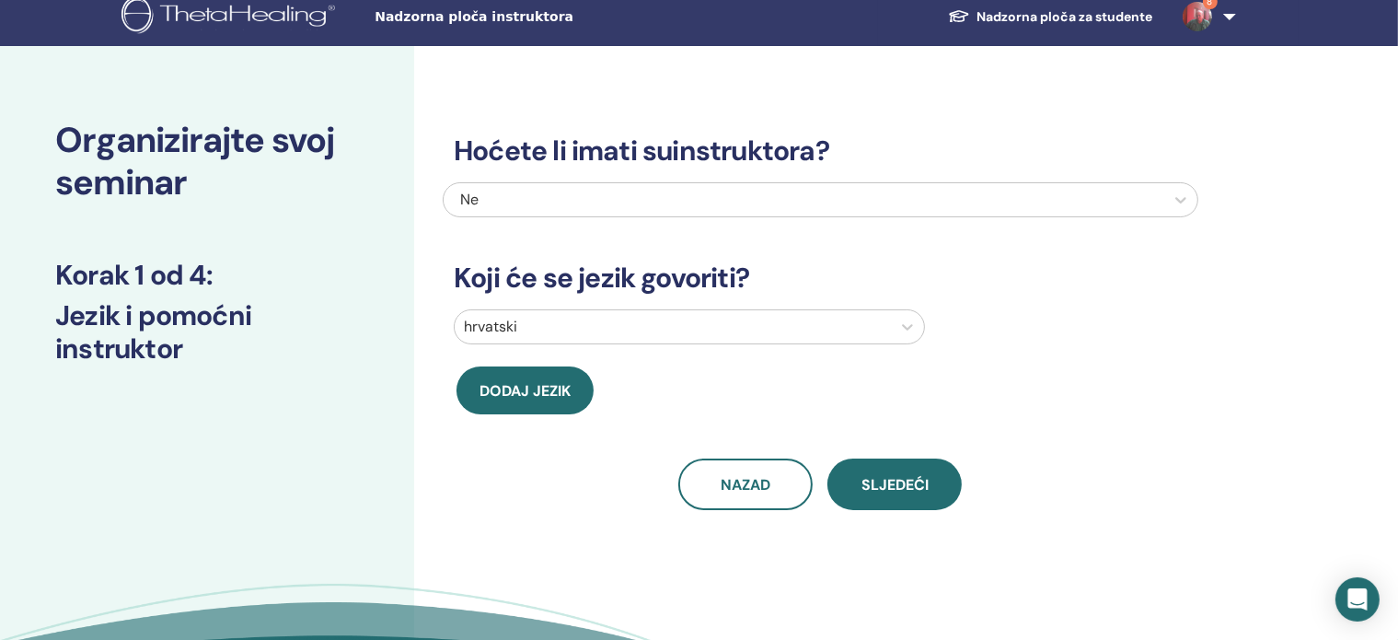
click at [697, 383] on div "Dodaj jezik" at bounding box center [631, 390] width 377 height 48
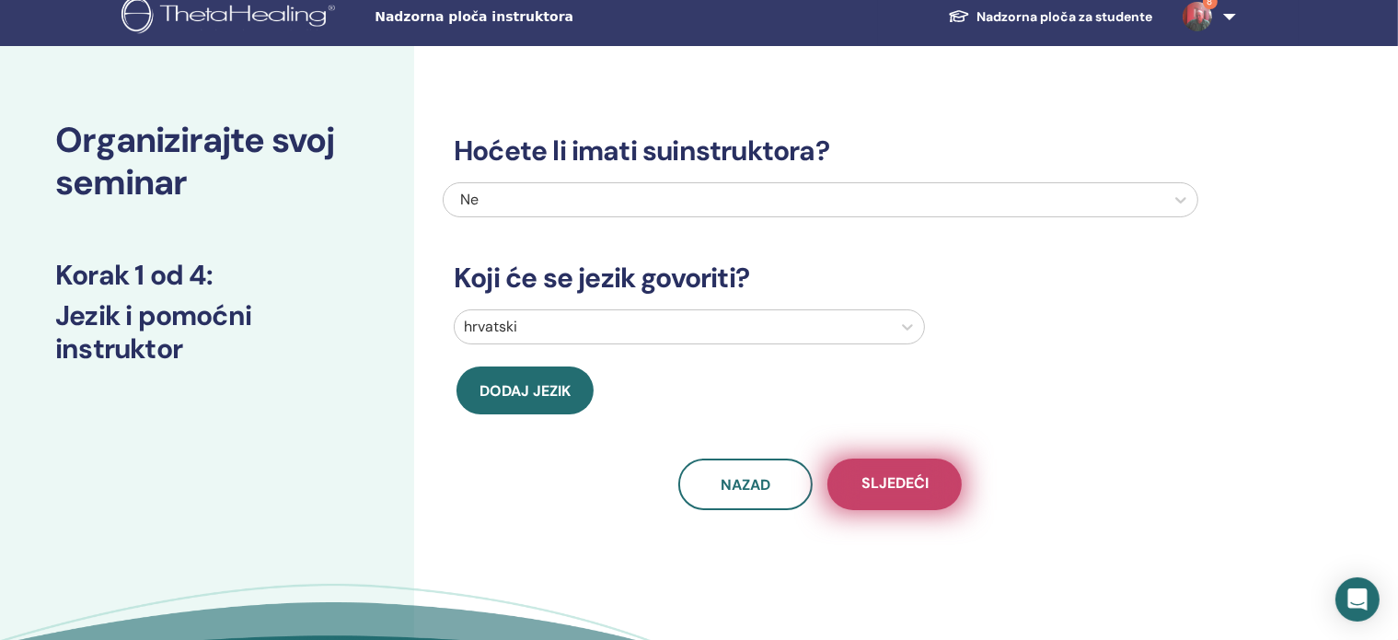
click at [909, 490] on font "Sljedeći" at bounding box center [894, 482] width 67 height 19
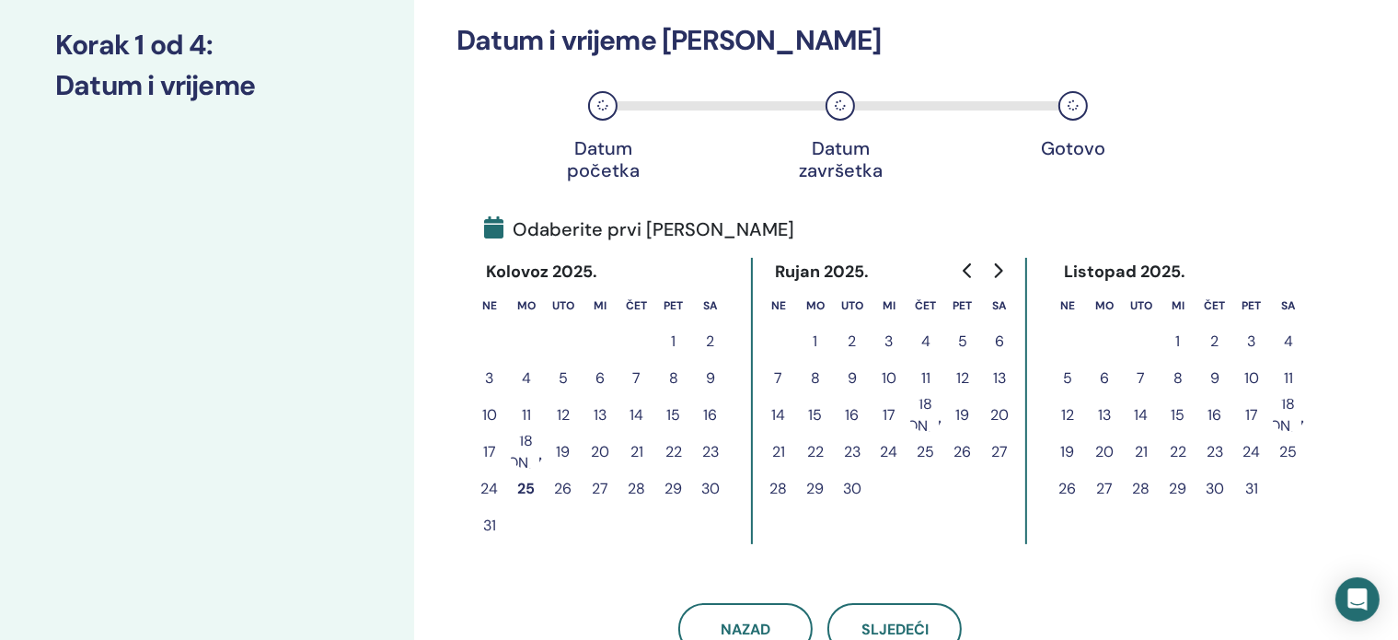
scroll to position [268, 0]
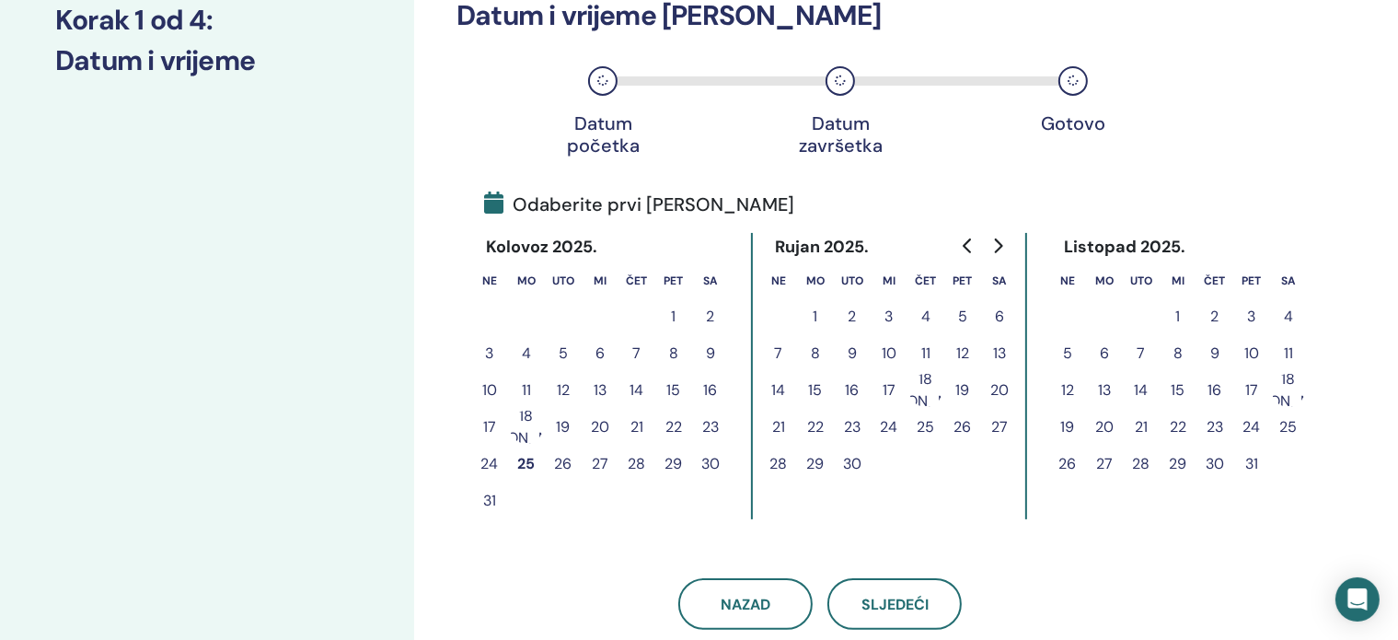
click at [964, 345] on font "12" at bounding box center [962, 352] width 13 height 19
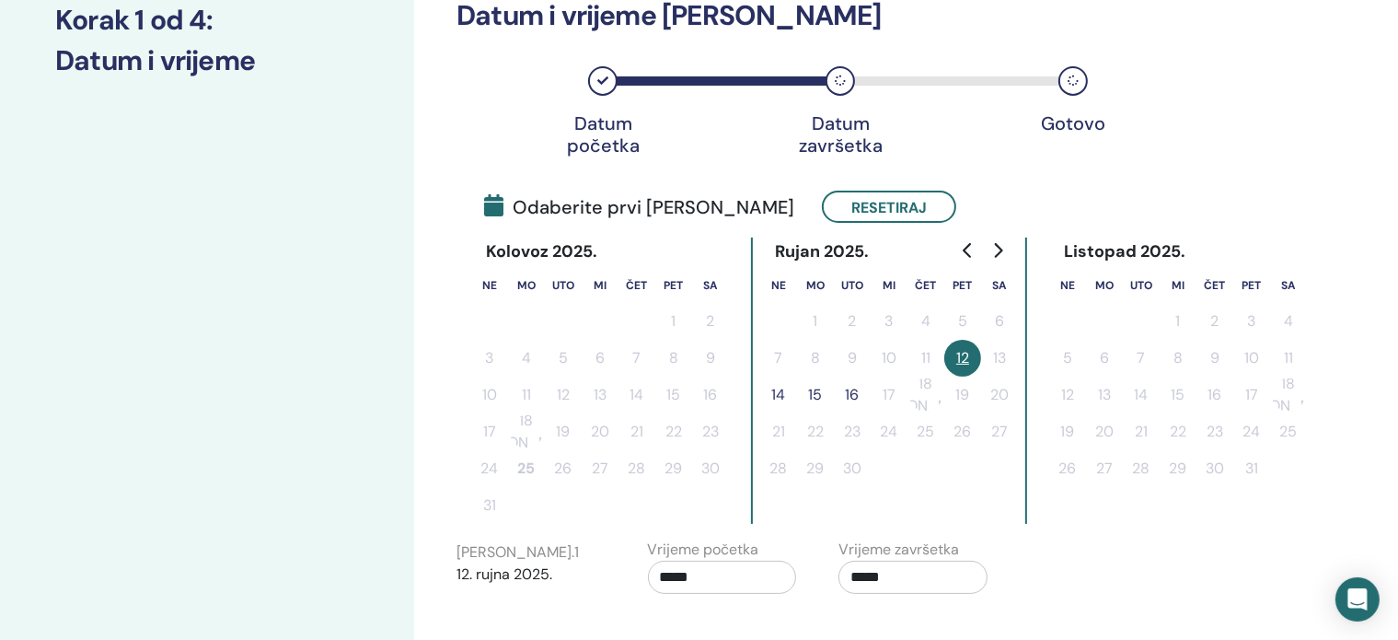
click at [780, 388] on font "14" at bounding box center [779, 394] width 14 height 19
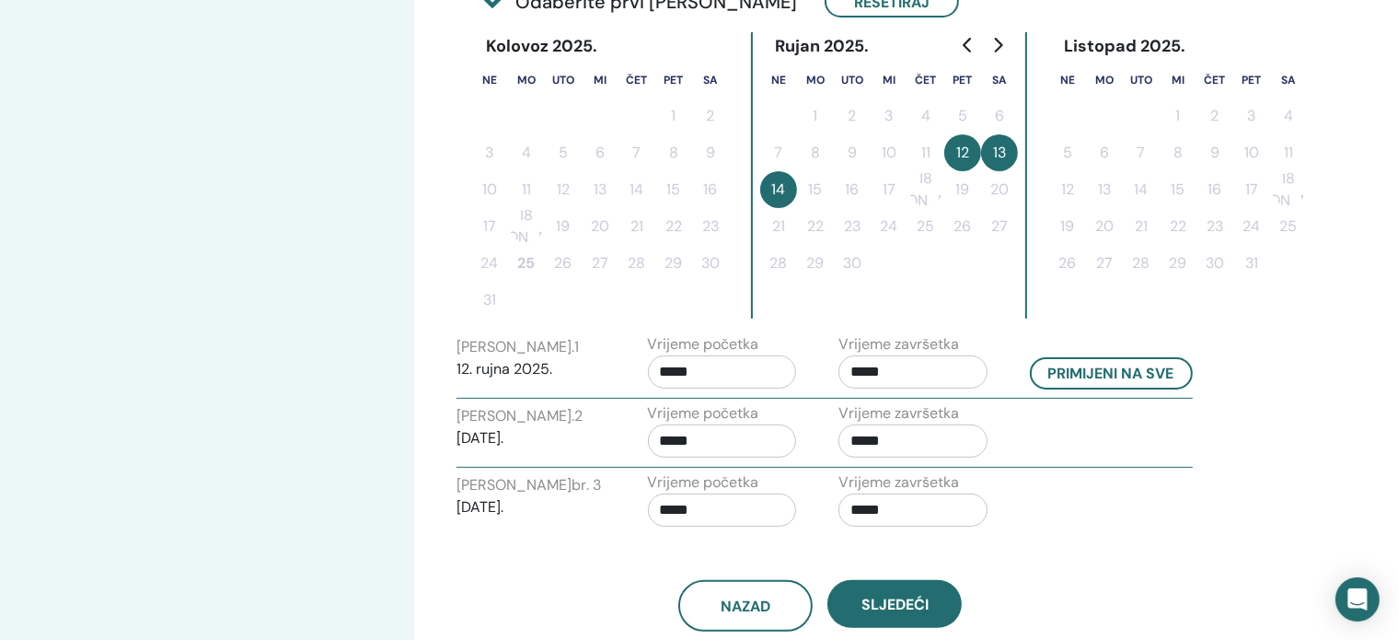
scroll to position [475, 0]
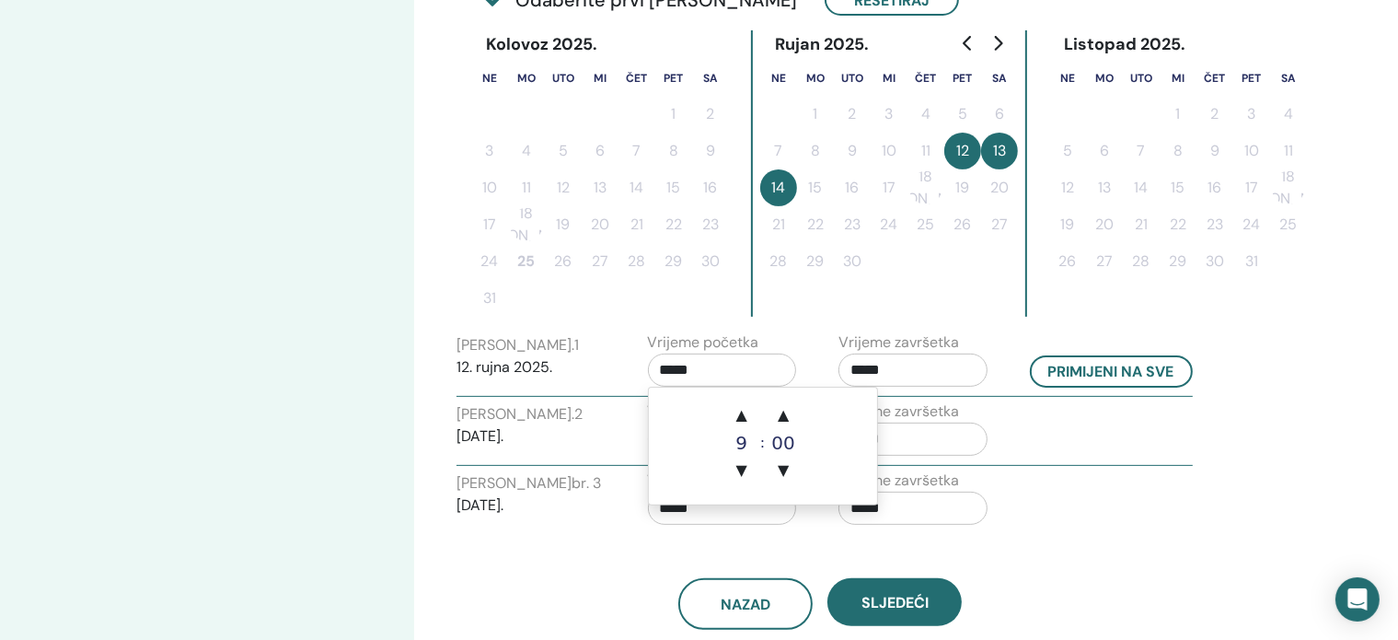
click at [707, 363] on input "*****" at bounding box center [722, 369] width 149 height 33
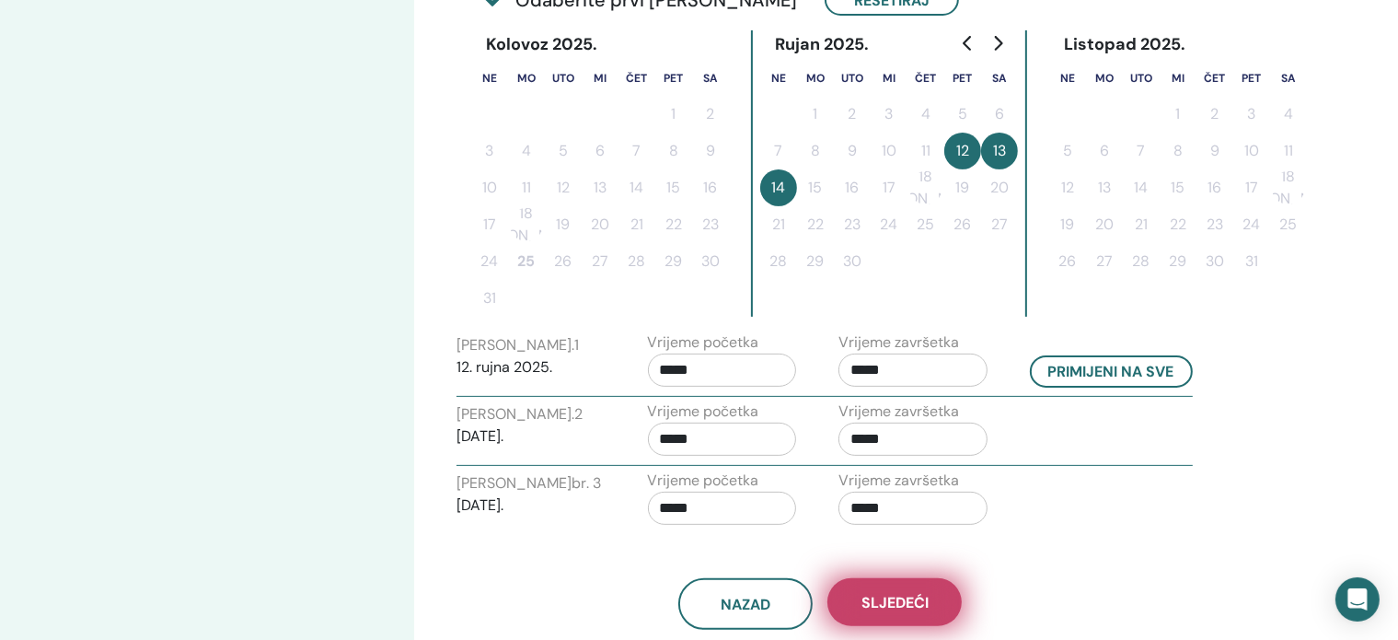
click at [910, 595] on font "Sljedeći" at bounding box center [894, 602] width 67 height 19
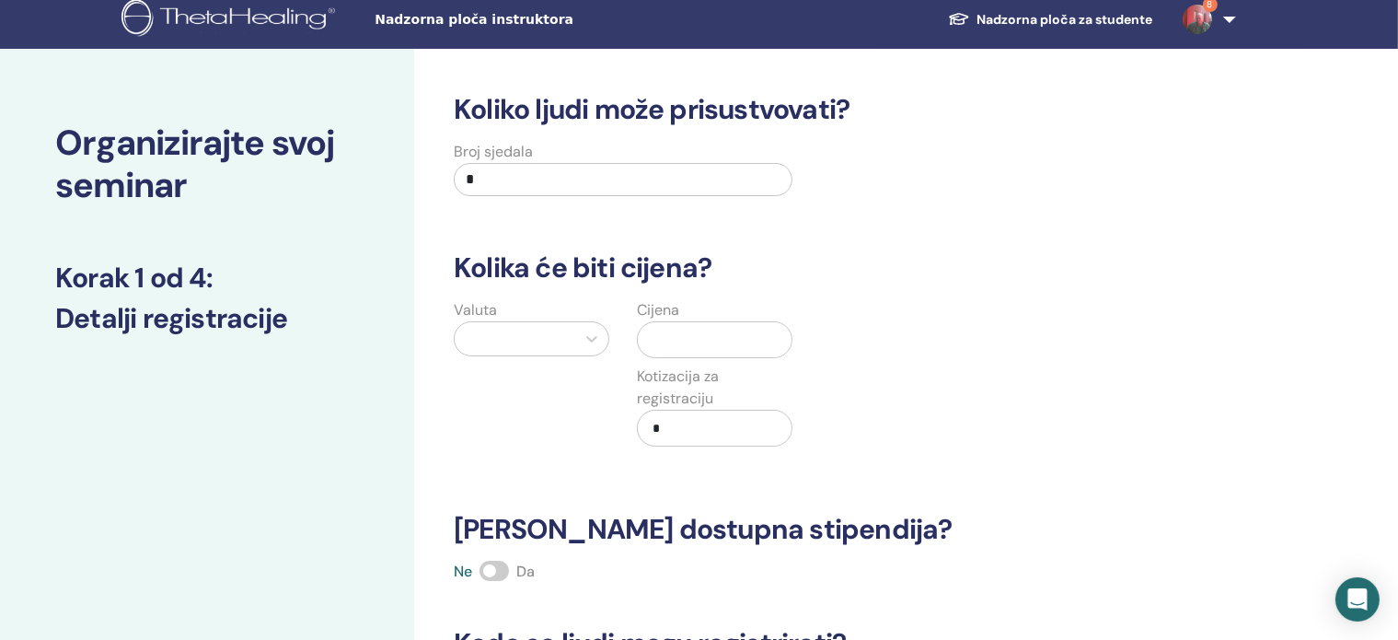
scroll to position [7, 0]
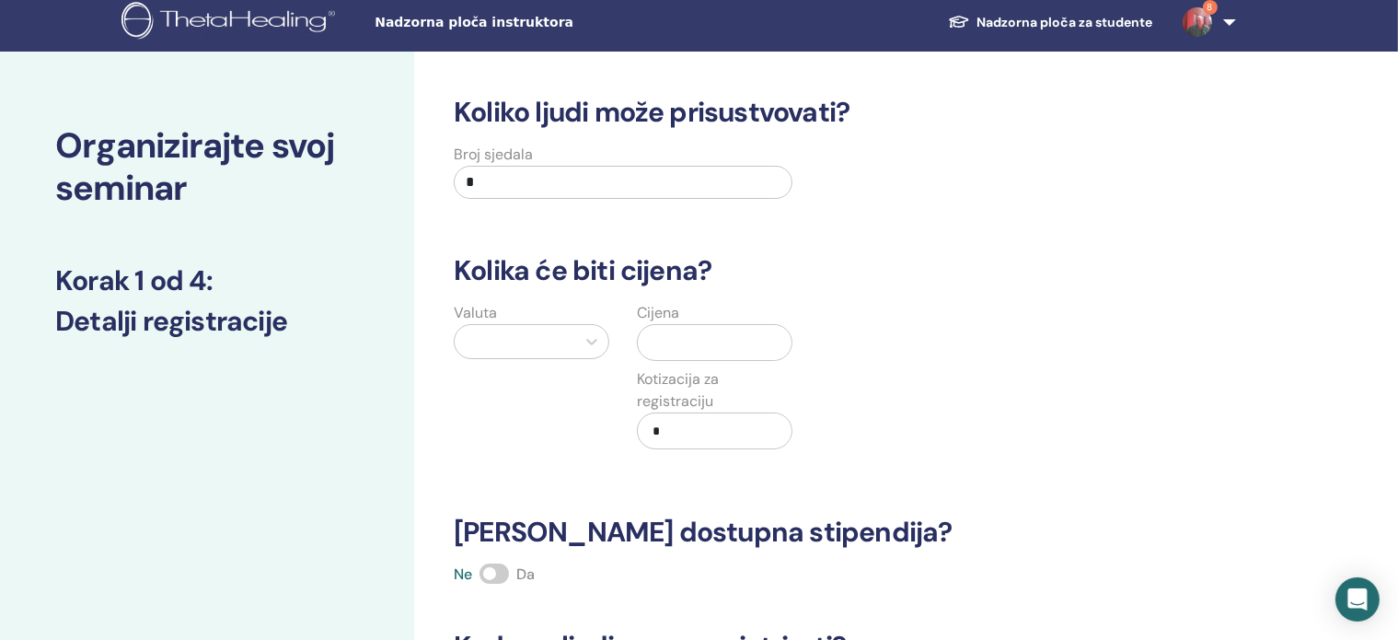
click at [514, 179] on input "*" at bounding box center [623, 182] width 339 height 33
type input "**"
click at [780, 278] on h3 "Kolika će biti cijena?" at bounding box center [821, 270] width 756 height 33
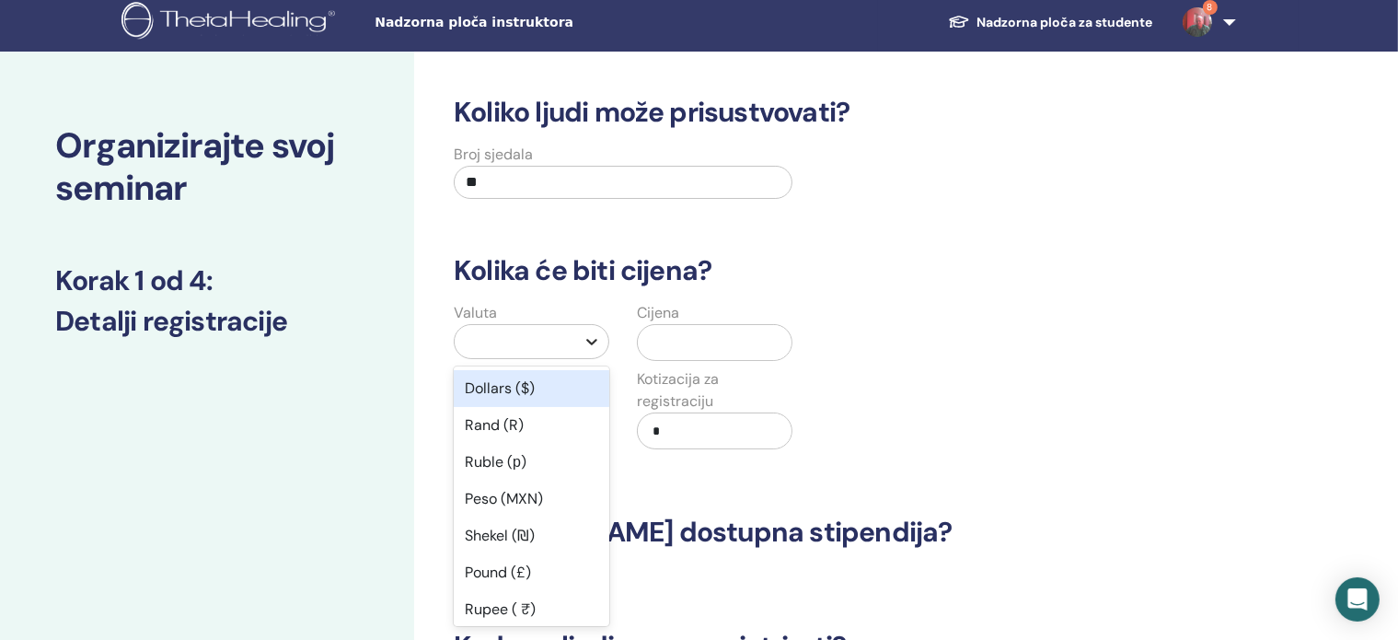
click at [590, 345] on icon at bounding box center [592, 341] width 18 height 18
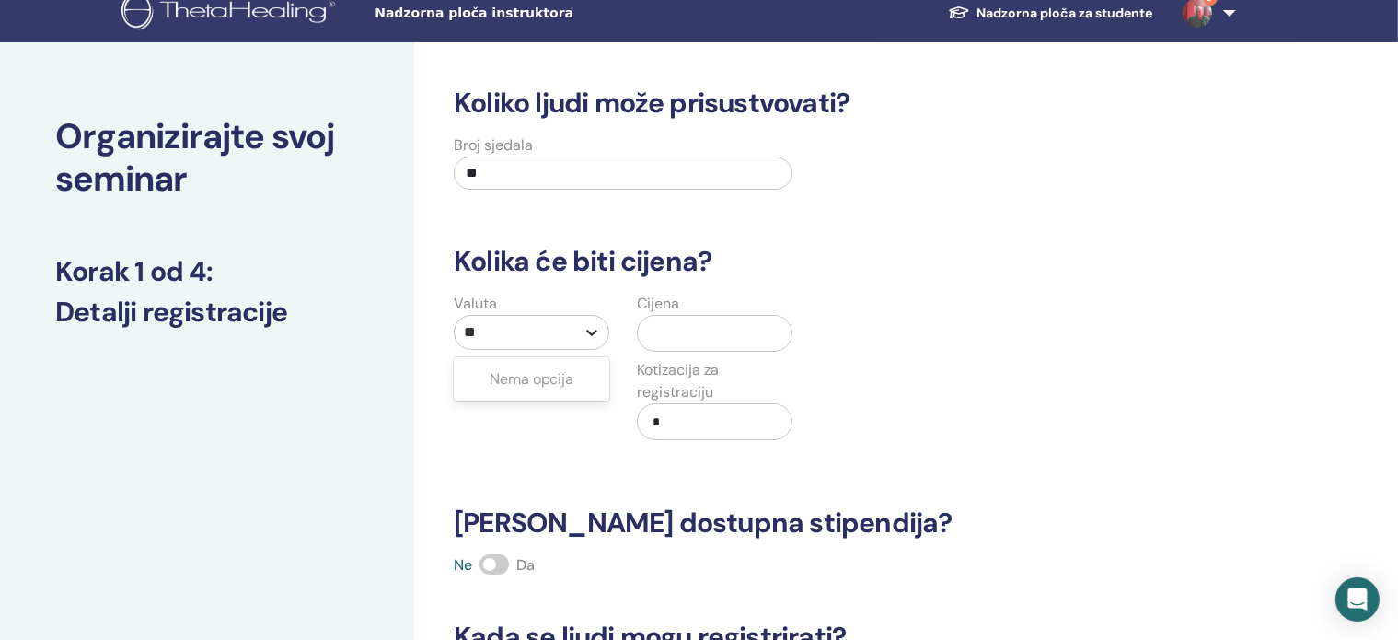
type input "*"
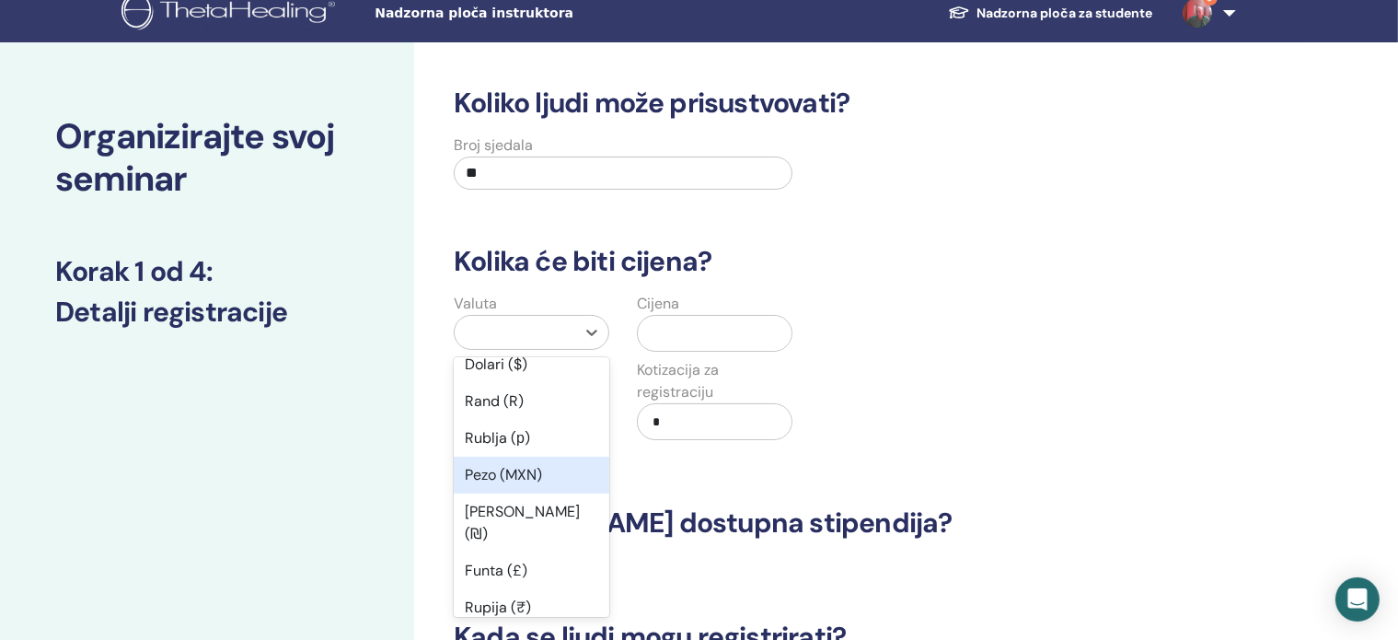
scroll to position [0, 0]
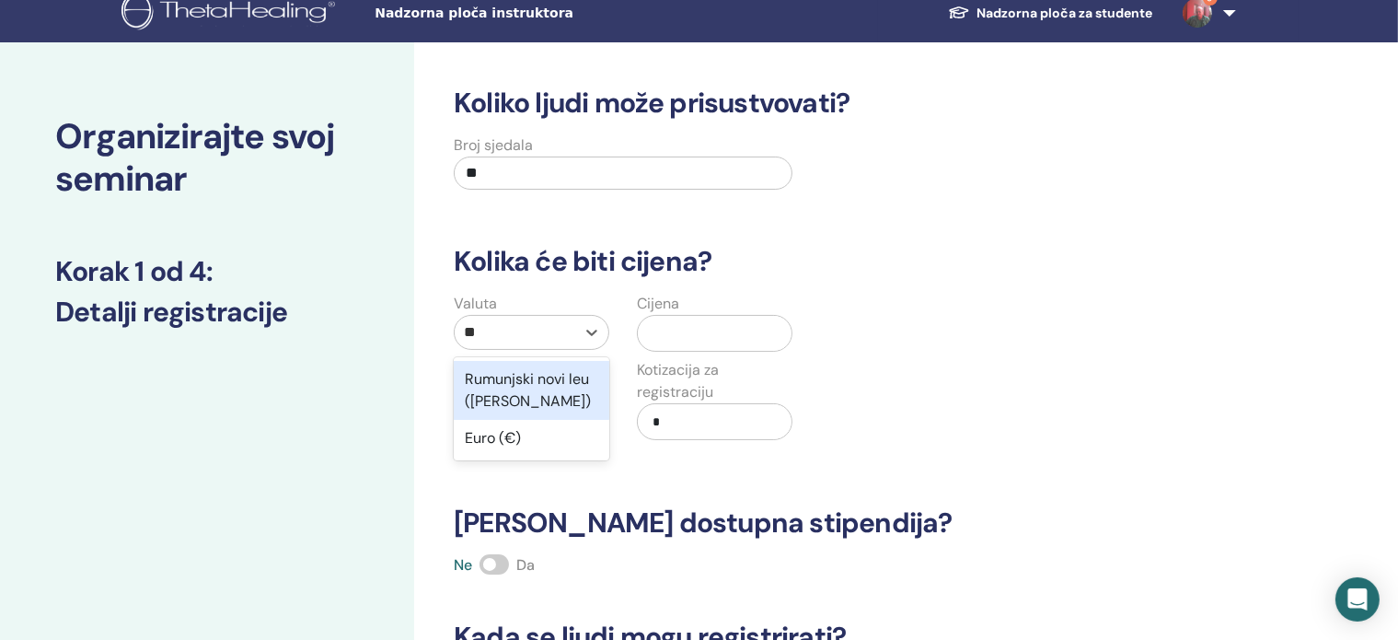
type input "***"
click at [491, 371] on font "Euro (€)" at bounding box center [493, 378] width 56 height 19
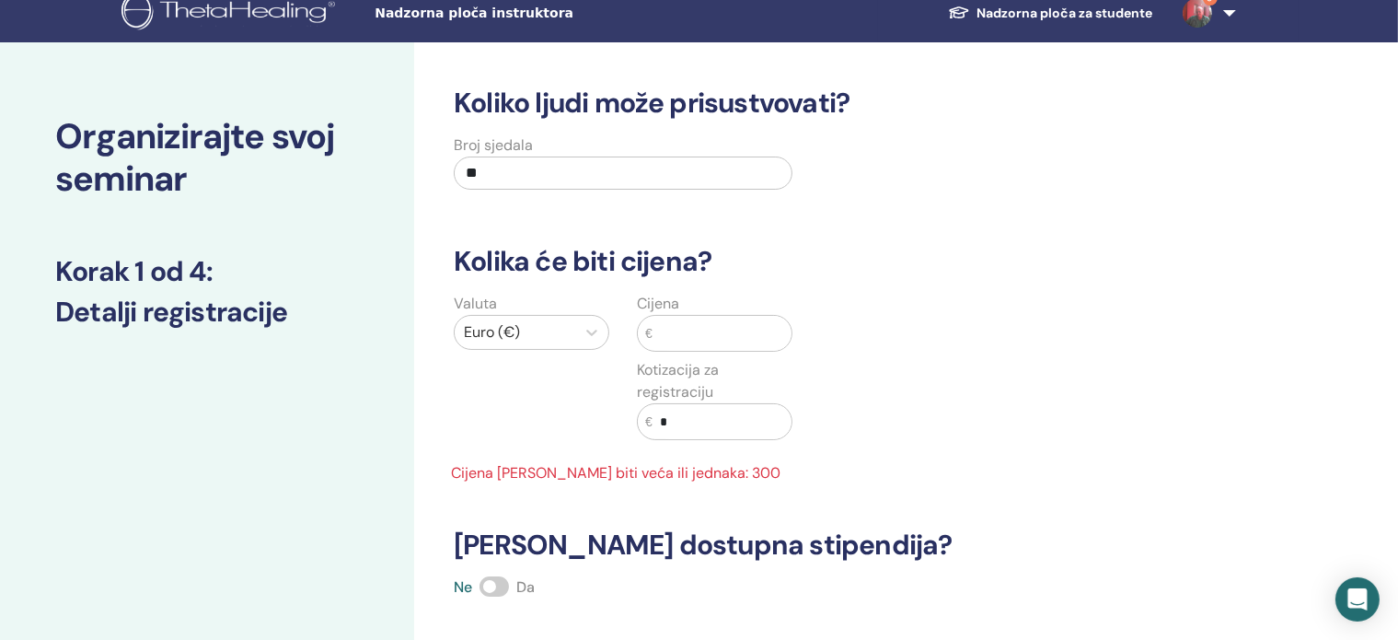
click at [712, 323] on input "text" at bounding box center [722, 333] width 139 height 35
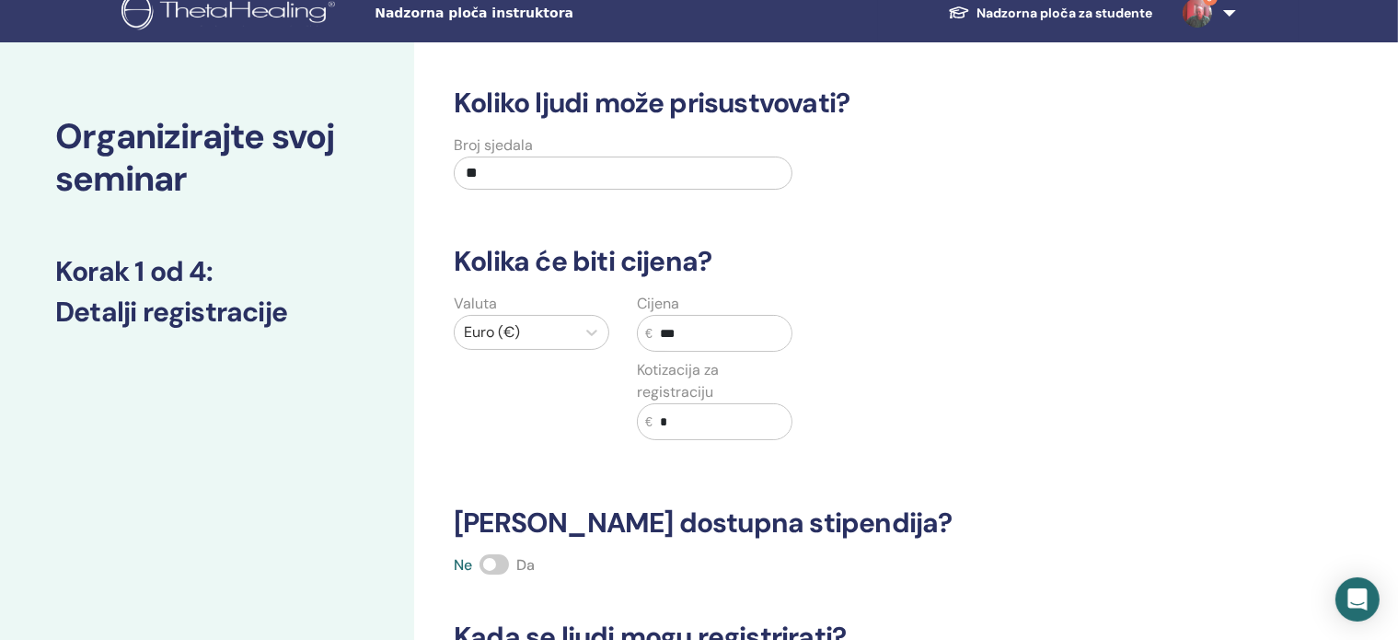
type input "***"
click at [699, 425] on input "*" at bounding box center [722, 421] width 139 height 35
type input "***"
click at [861, 479] on div "Koliko ljudi može prisustvovati? Broj sjedala ** Kolika će biti cijena? Valuta …" at bounding box center [821, 465] width 756 height 757
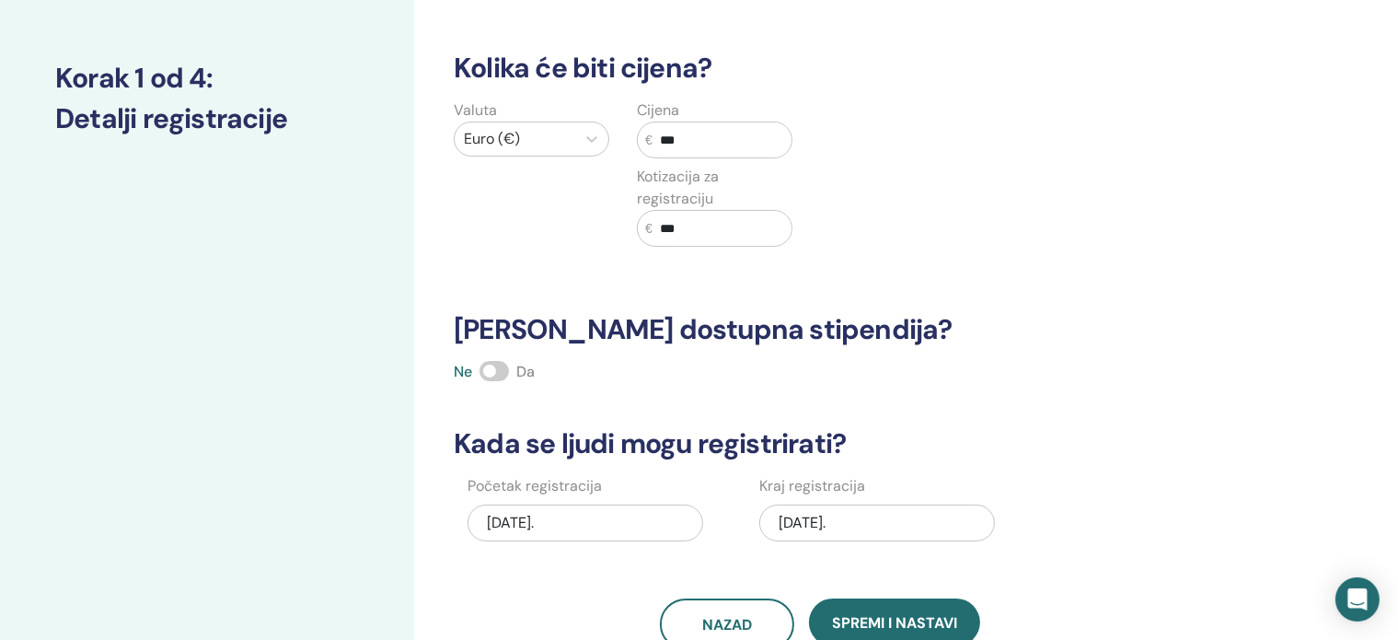
scroll to position [211, 0]
click at [504, 366] on span at bounding box center [493, 370] width 29 height 20
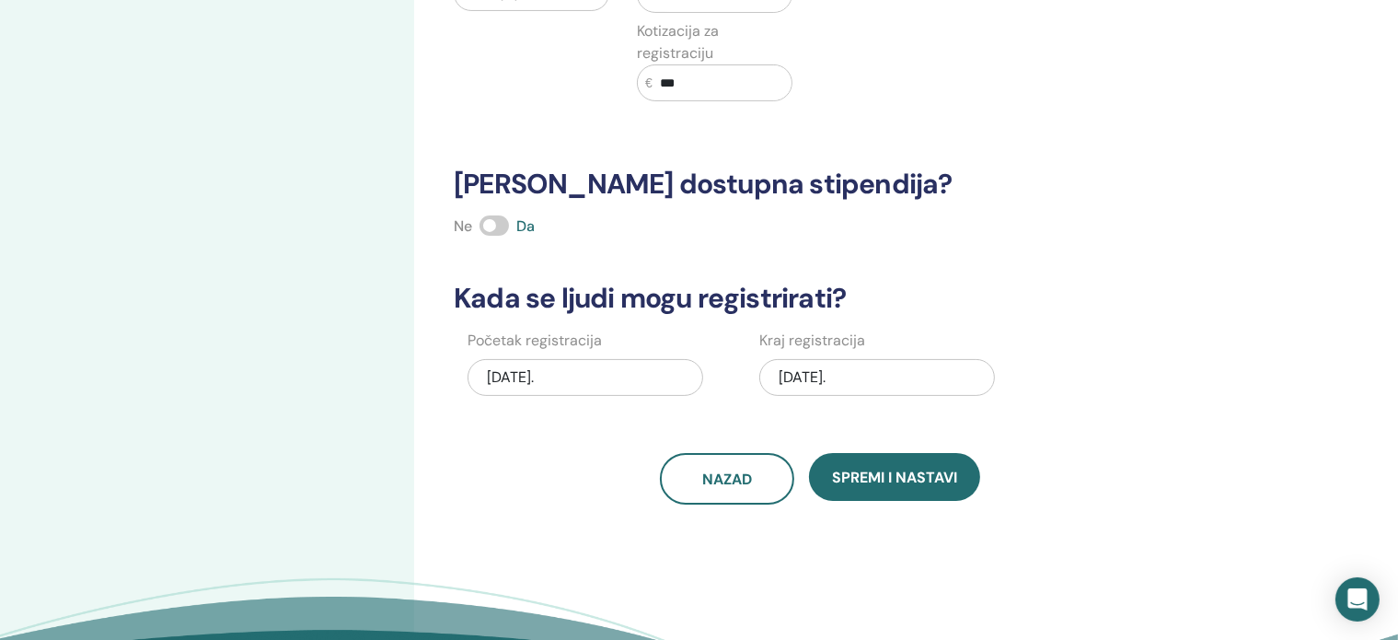
scroll to position [368, 0]
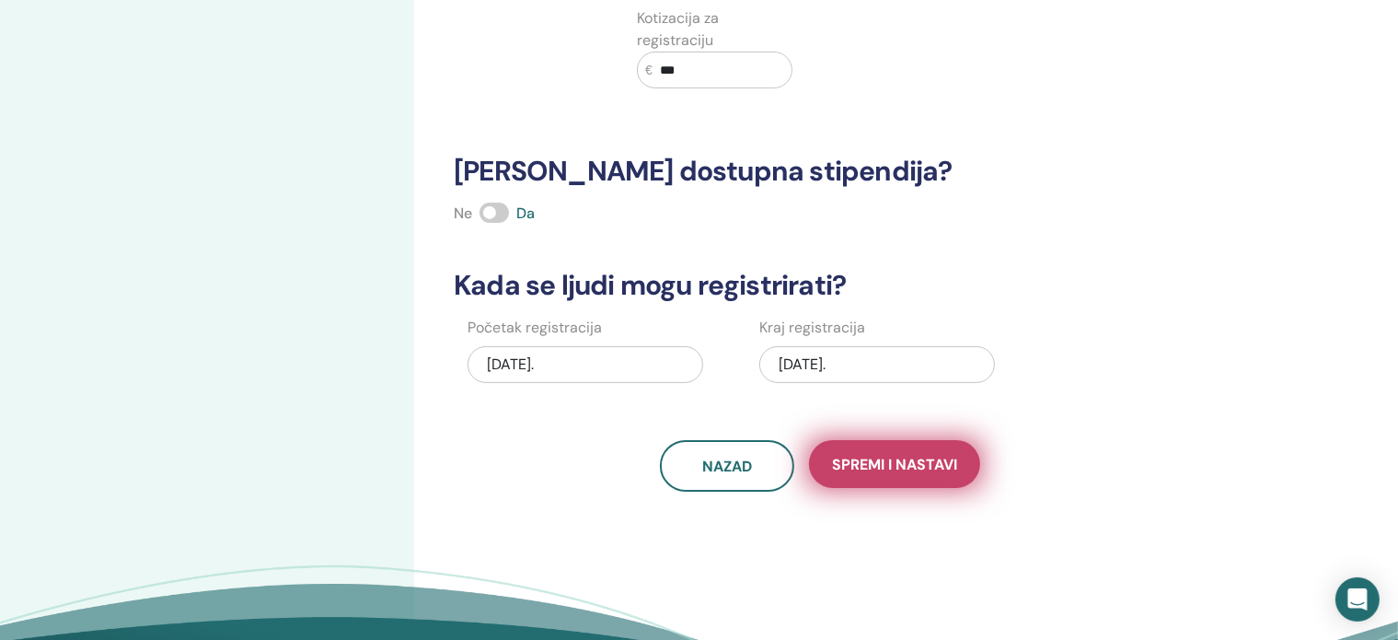
click at [850, 468] on font "Spremi i nastavi" at bounding box center [894, 464] width 125 height 19
